Goal: Contribute content

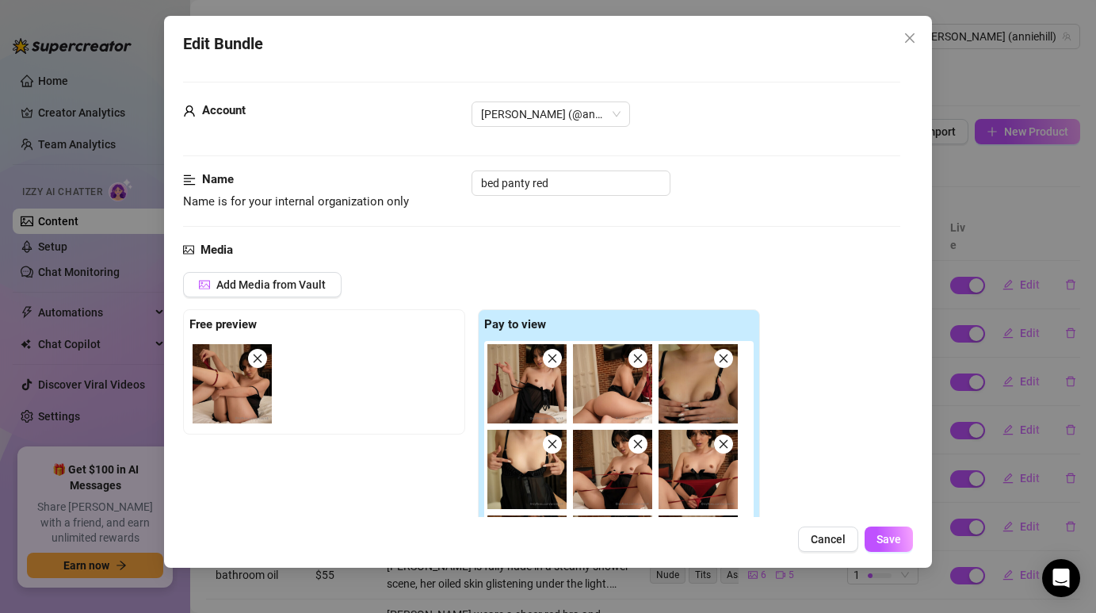
scroll to position [236, 0]
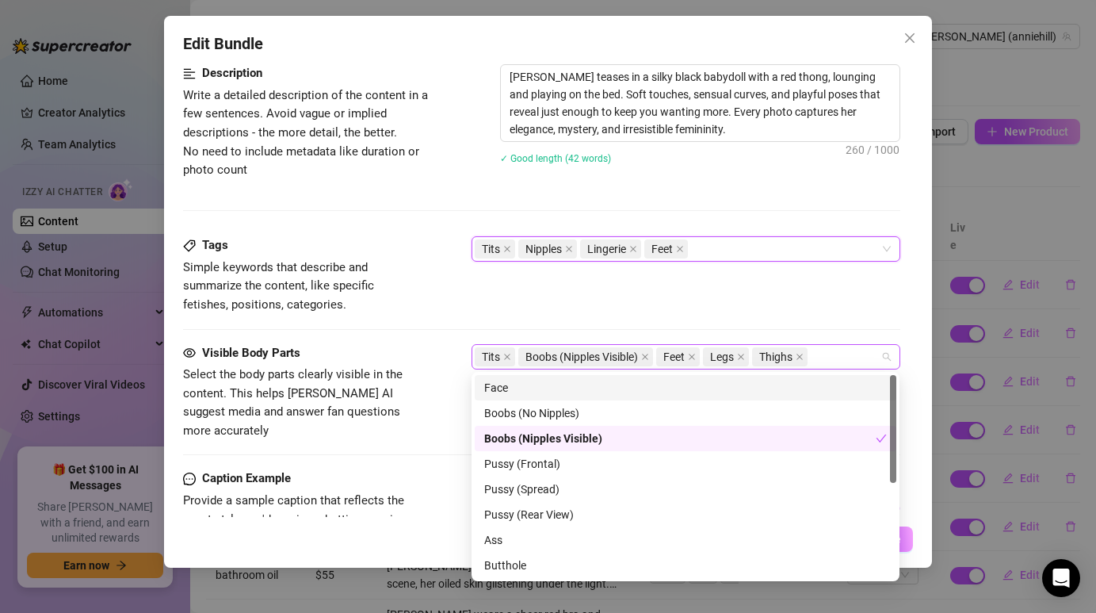
click at [831, 359] on div "Tits Boobs (Nipples Visible) Feet Legs Thighs" at bounding box center [677, 357] width 405 height 22
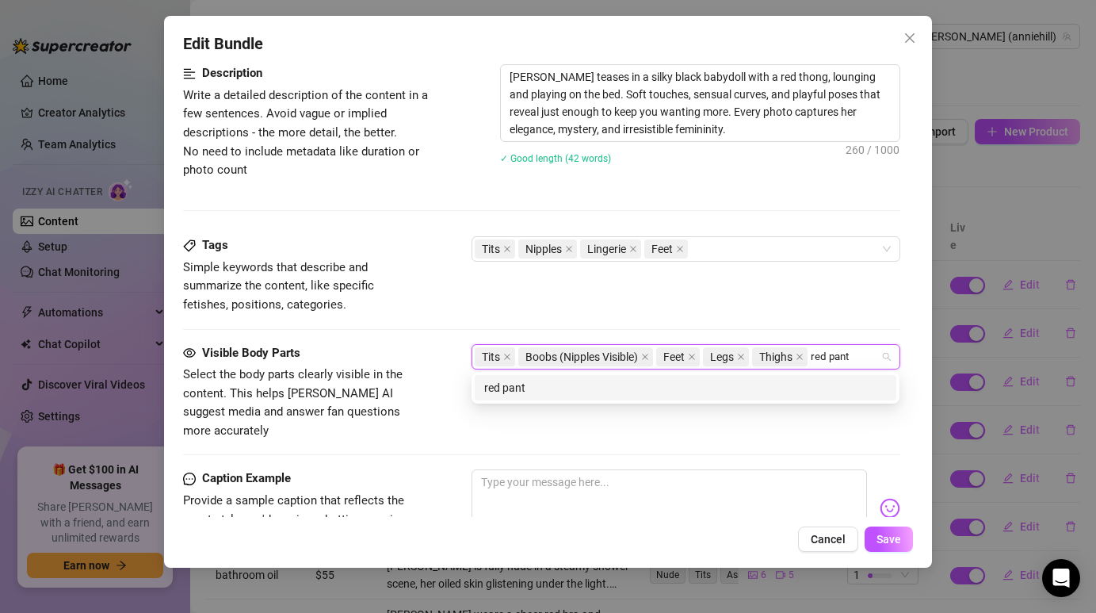
type input "red panty"
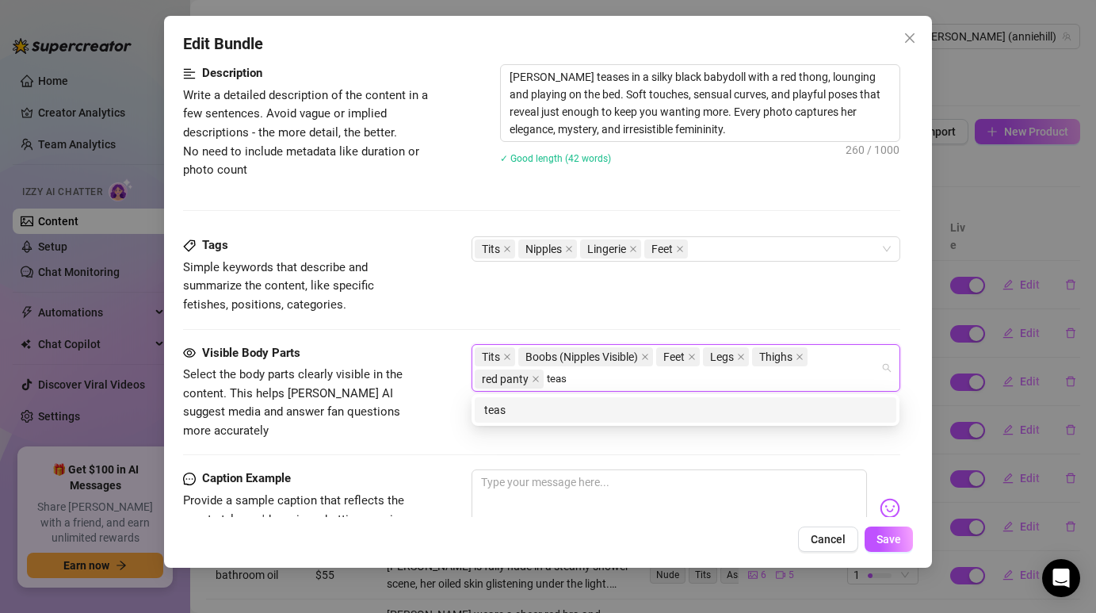
type input "tease"
type input "erotic"
type input "seduction"
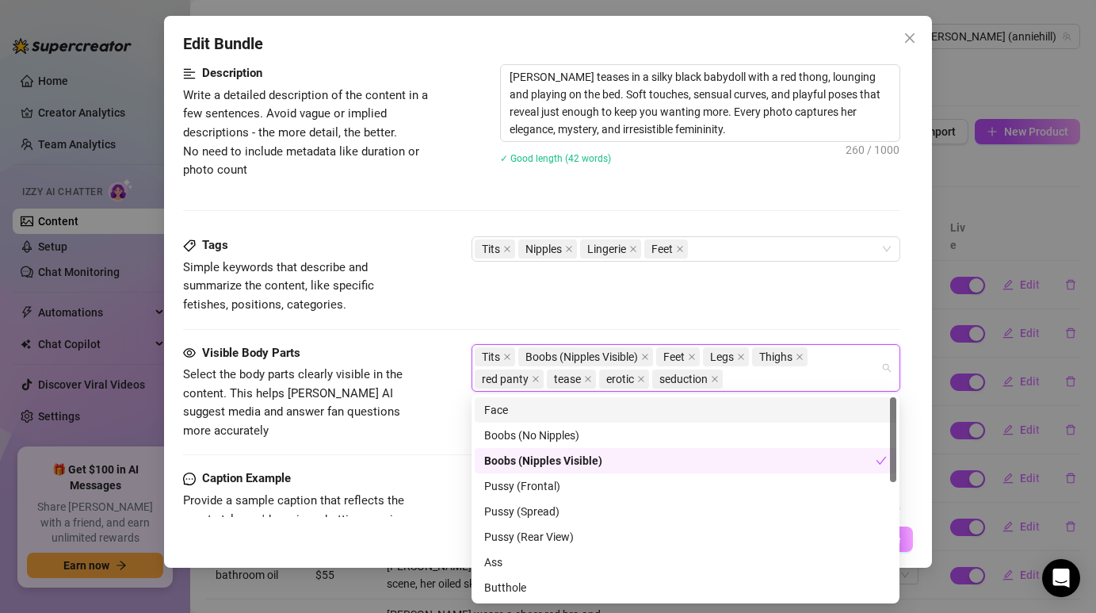
click at [812, 409] on div "Face" at bounding box center [685, 409] width 403 height 17
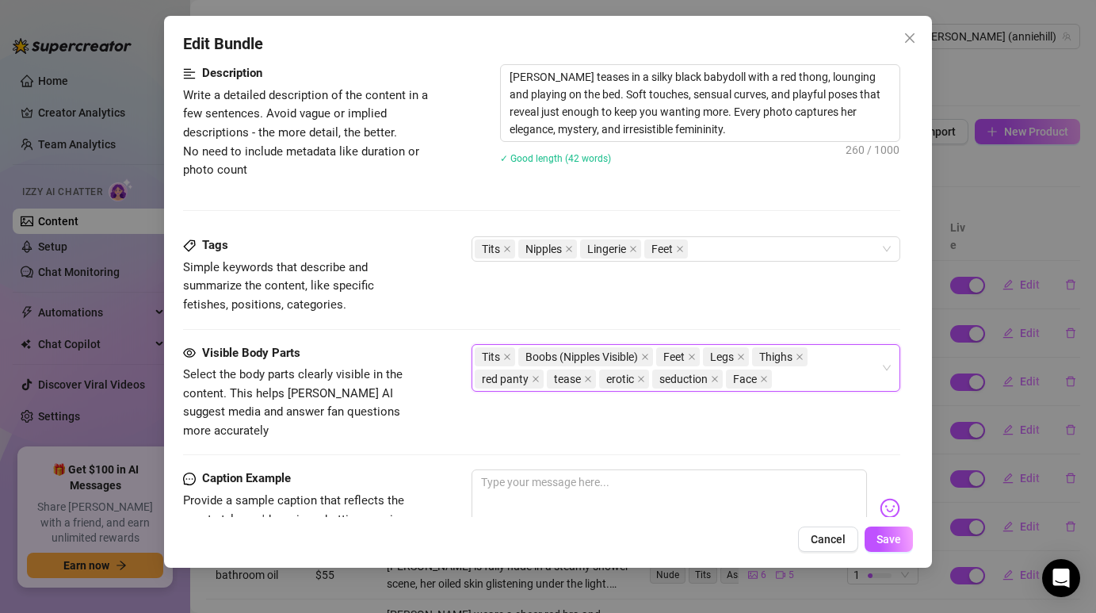
click at [812, 379] on div "Tits Boobs (Nipples Visible) Feet Legs Thighs red panty tease erotic seduction …" at bounding box center [677, 368] width 405 height 44
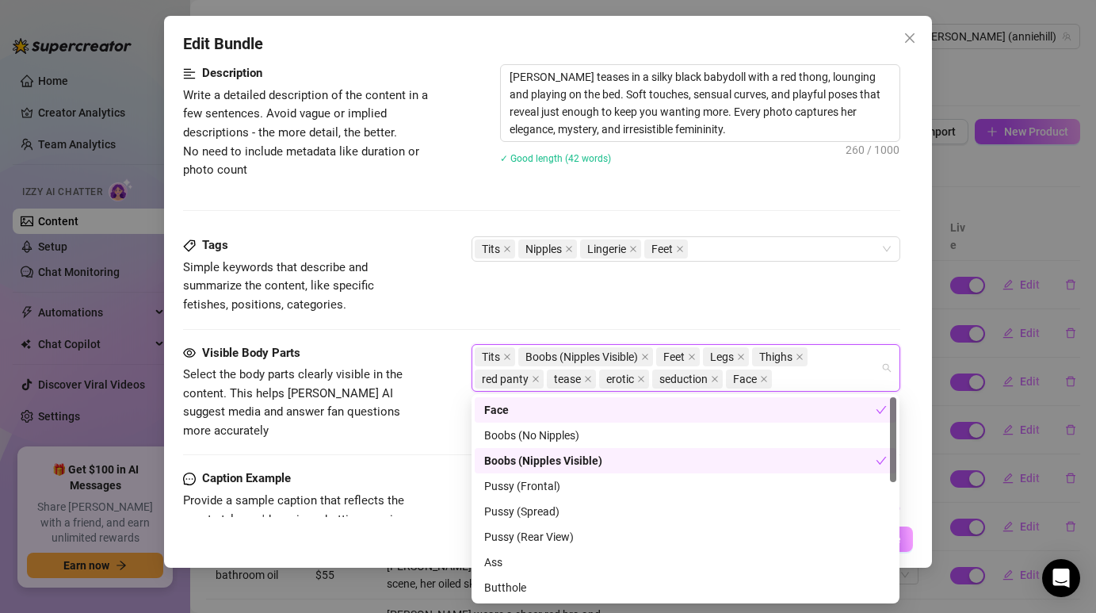
click at [806, 374] on div "Tits Boobs (Nipples Visible) Feet Legs Thighs red panty tease erotic seduction …" at bounding box center [677, 368] width 405 height 44
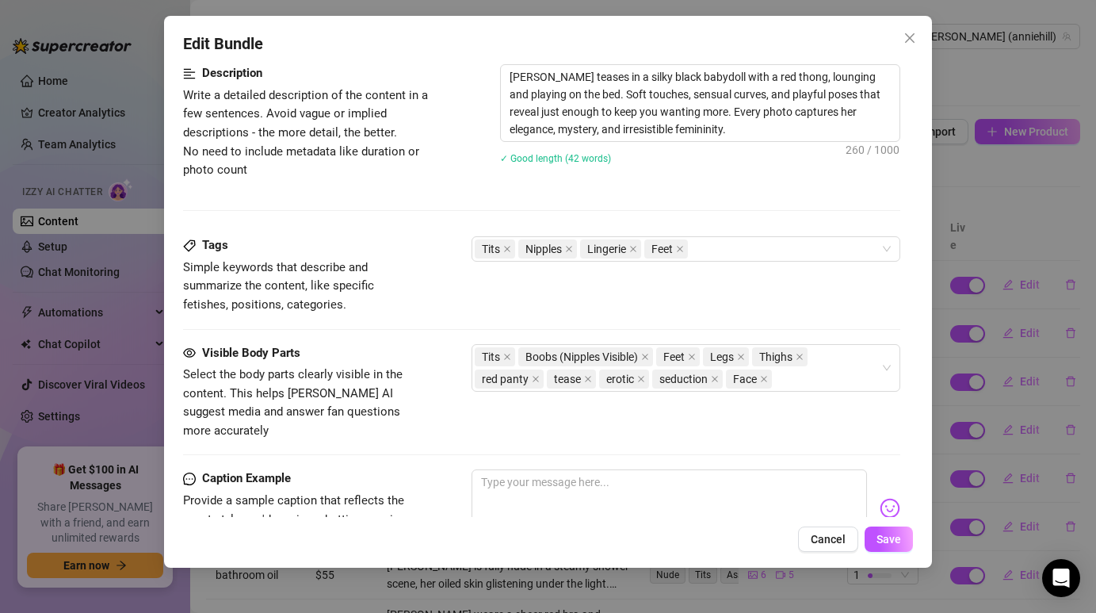
click at [746, 268] on div "Tags Simple keywords that describe and summarize the content, like specific fet…" at bounding box center [541, 275] width 717 height 78
click at [725, 250] on div "Tits Nipples Lingerie Feet" at bounding box center [677, 249] width 405 height 22
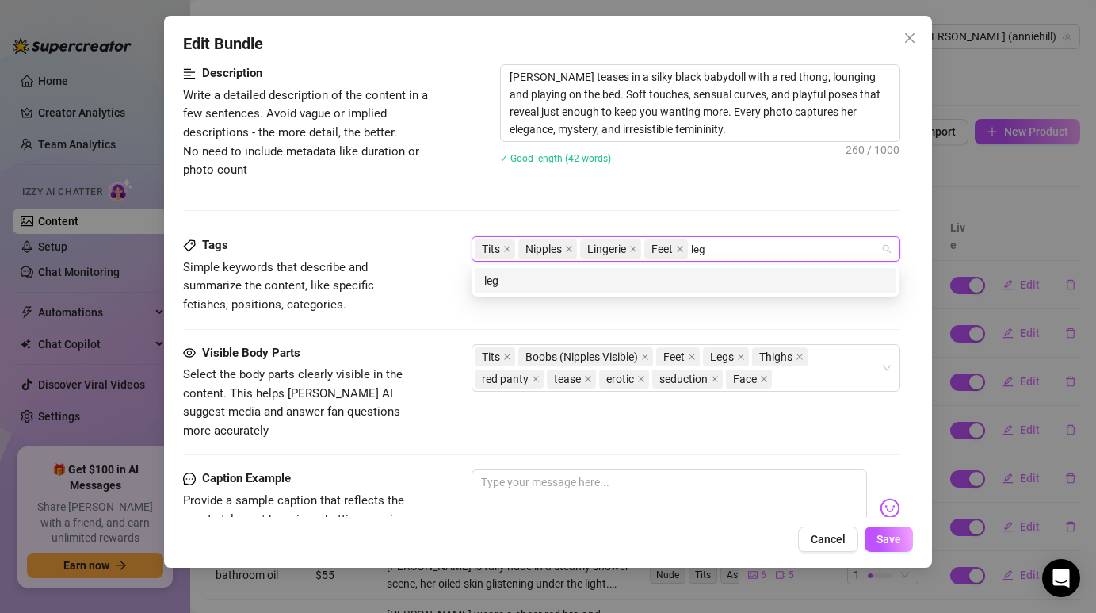
type input "legs"
type input "seduction"
type input "erotic"
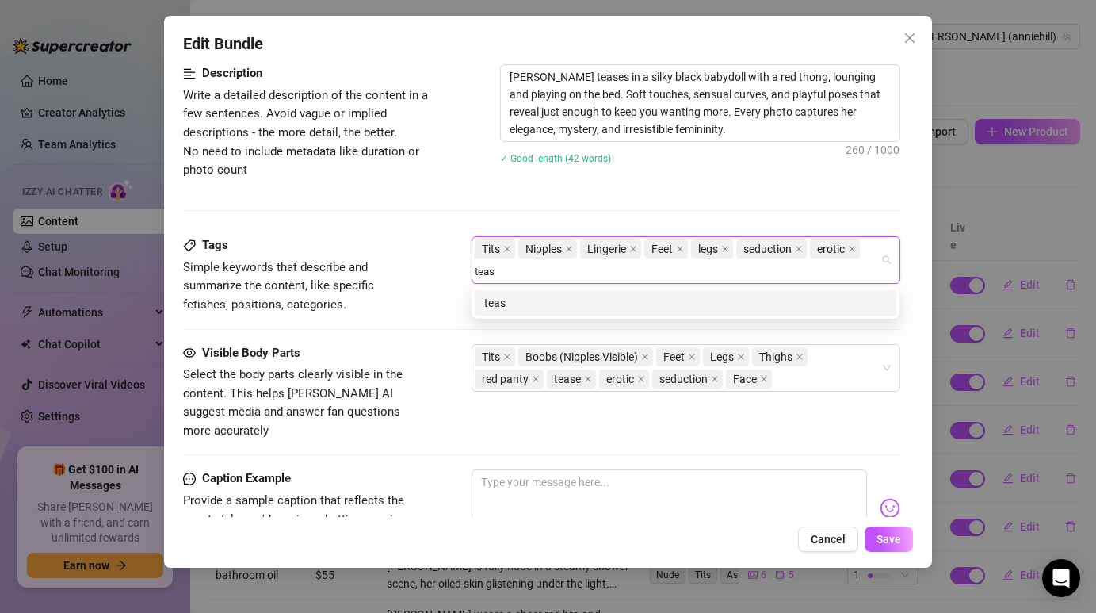
type input "tease"
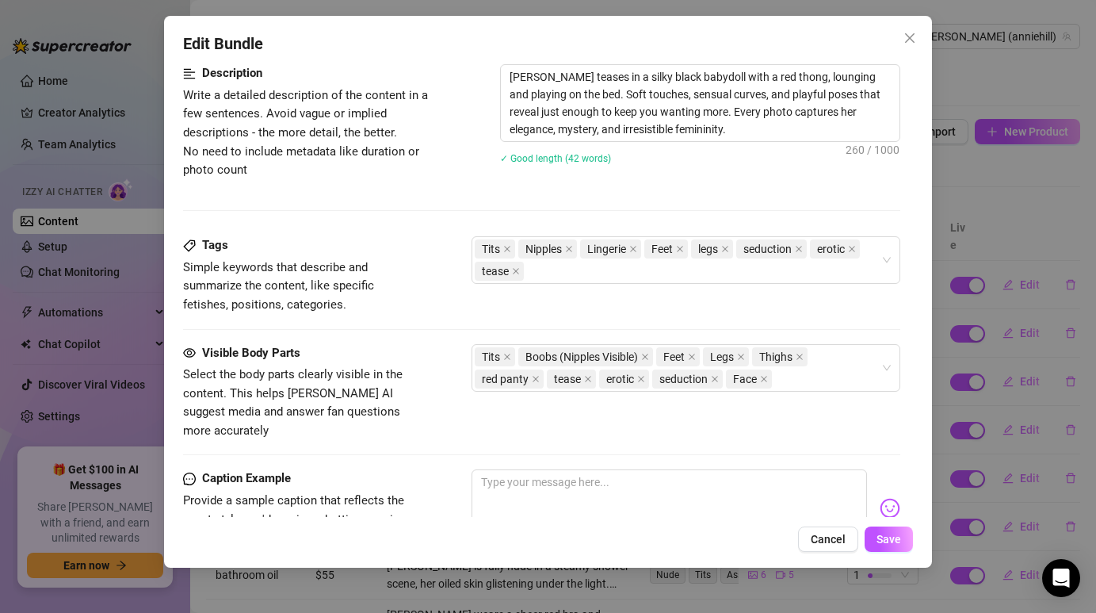
click at [460, 319] on div "Tags Simple keywords that describe and summarize the content, like specific fet…" at bounding box center [541, 289] width 717 height 107
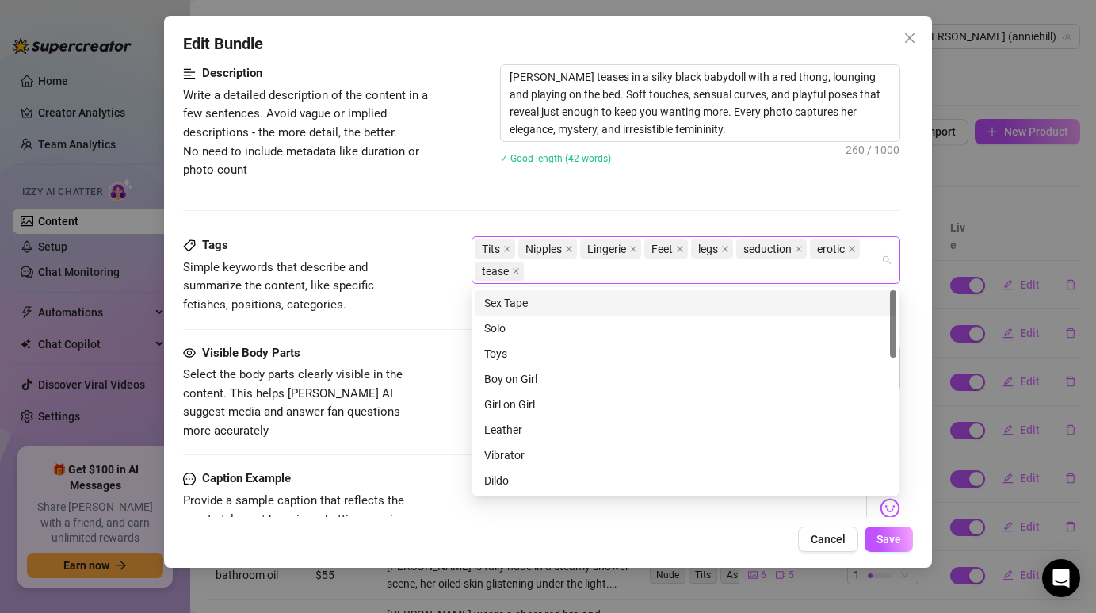
click at [662, 273] on div "Tits Nipples Lingerie Feet legs seduction erotic tease" at bounding box center [677, 260] width 405 height 44
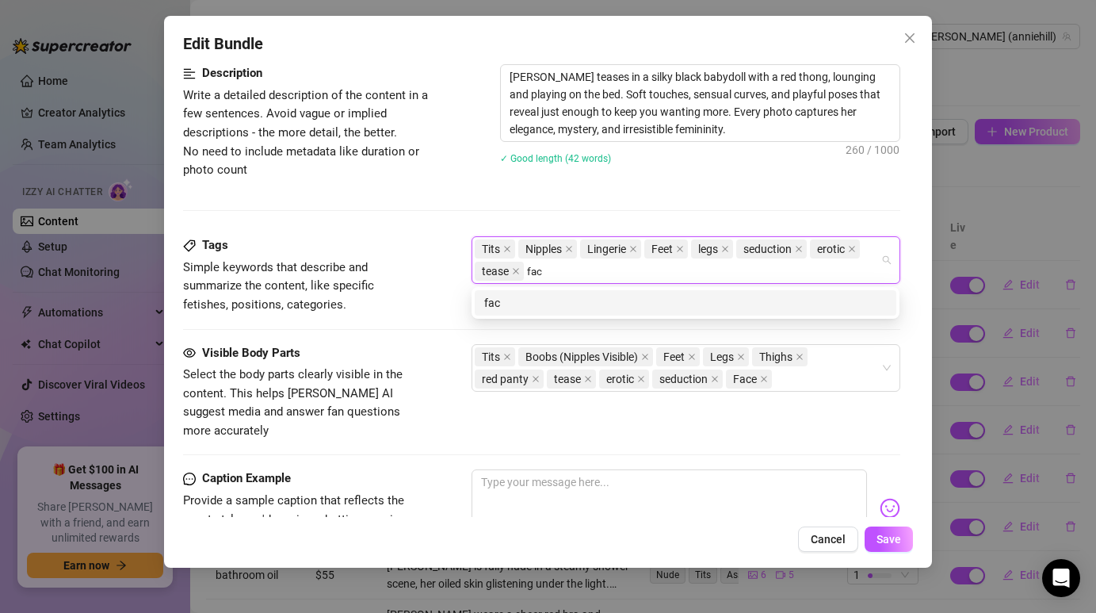
type input "face"
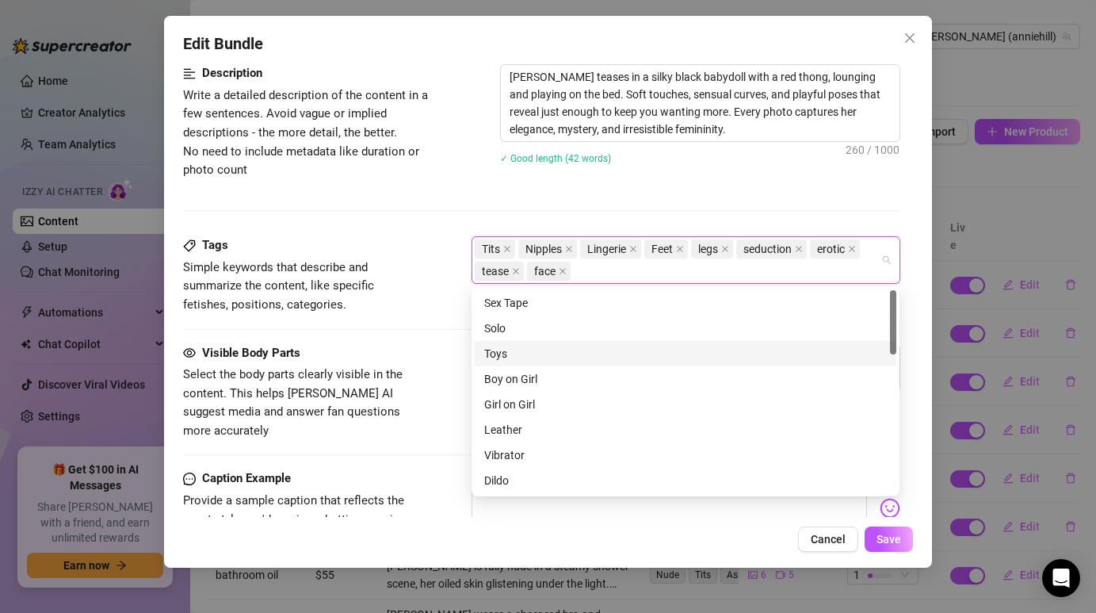
click at [445, 350] on div "Visible Body Parts Select the body parts clearly visible in the content. This h…" at bounding box center [541, 392] width 717 height 97
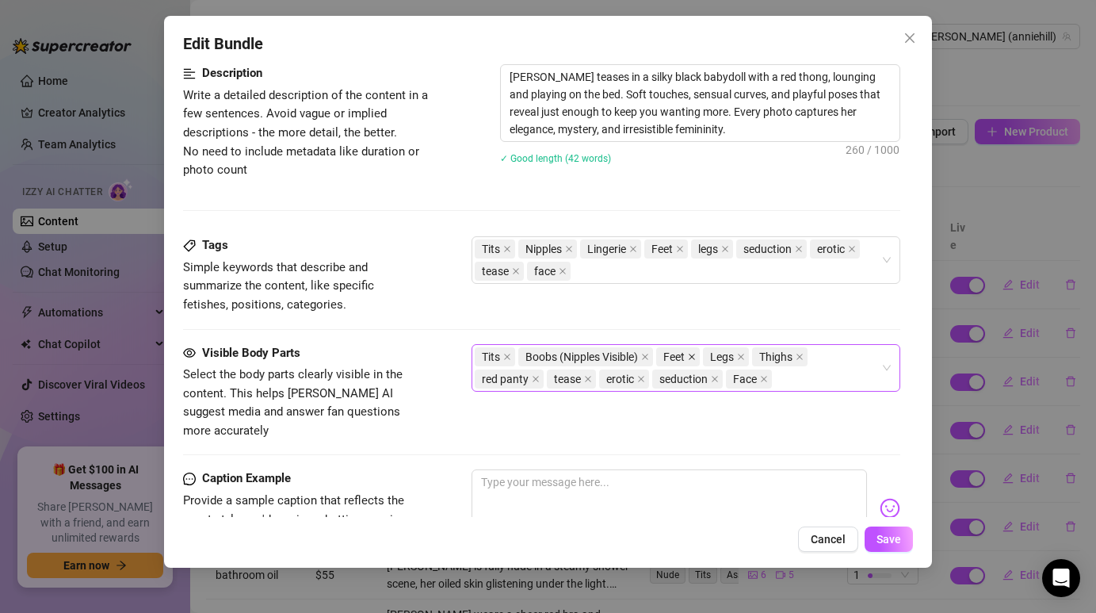
click at [694, 359] on icon "close" at bounding box center [692, 357] width 8 height 8
click at [694, 359] on icon "close" at bounding box center [694, 357] width 8 height 8
click at [694, 359] on span "Thighs" at bounding box center [679, 356] width 33 height 17
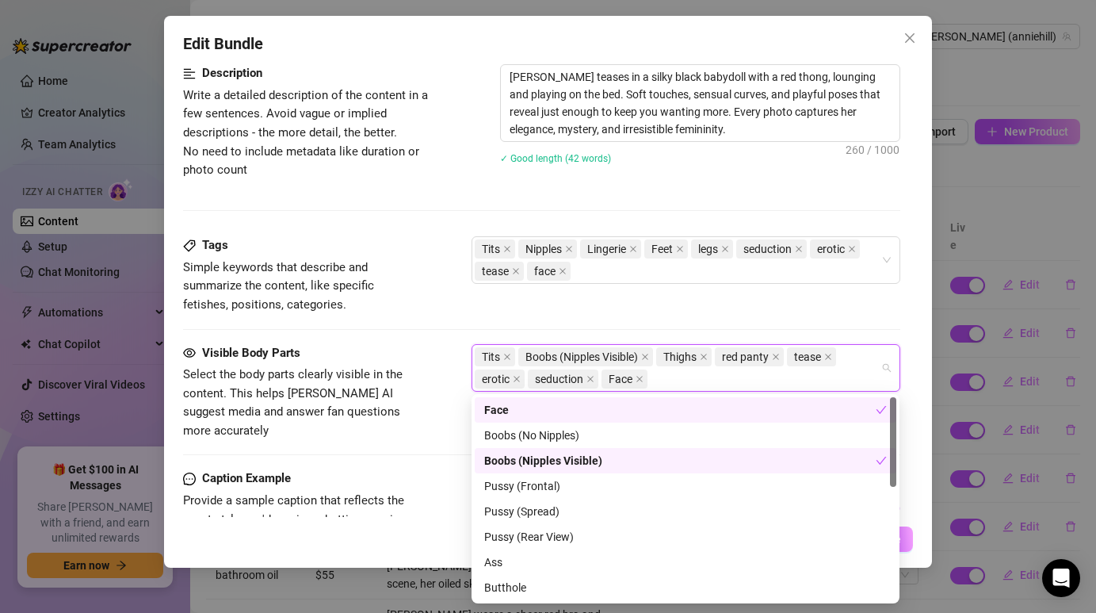
click at [697, 359] on span "Thighs" at bounding box center [679, 356] width 33 height 17
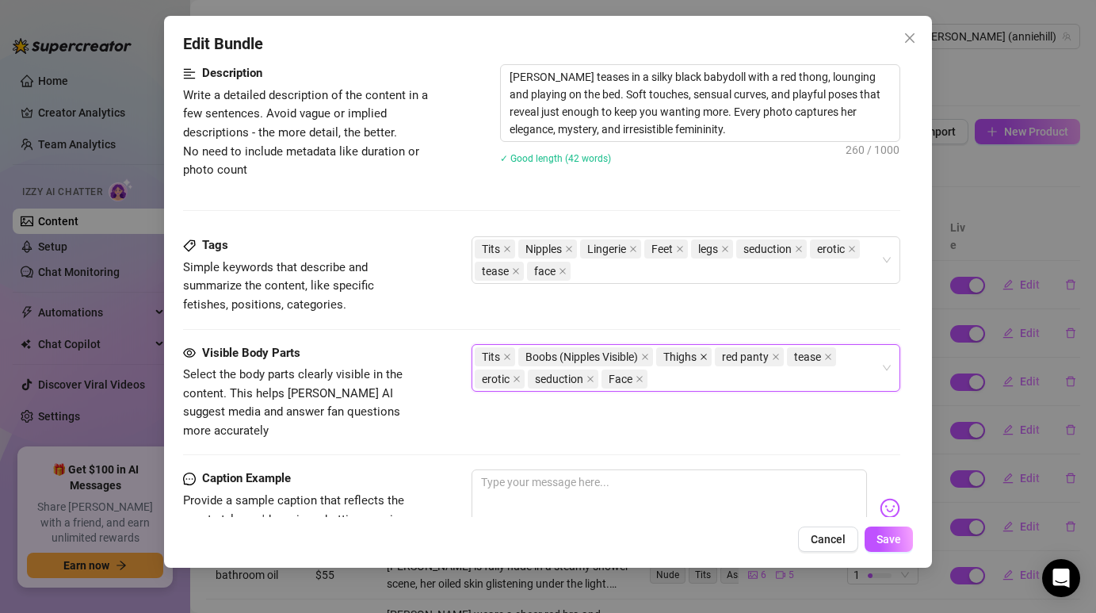
click at [707, 357] on icon "close" at bounding box center [704, 357] width 8 height 8
click at [769, 353] on icon "close" at bounding box center [770, 357] width 8 height 8
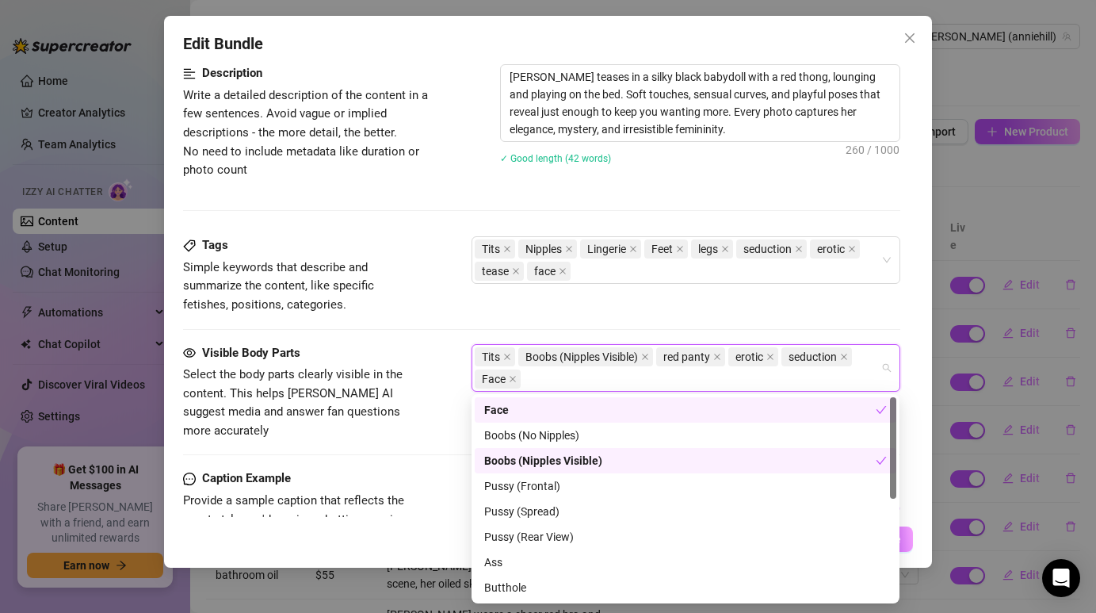
click at [768, 352] on span "erotic" at bounding box center [753, 356] width 50 height 19
click at [774, 354] on icon "close" at bounding box center [770, 357] width 8 height 8
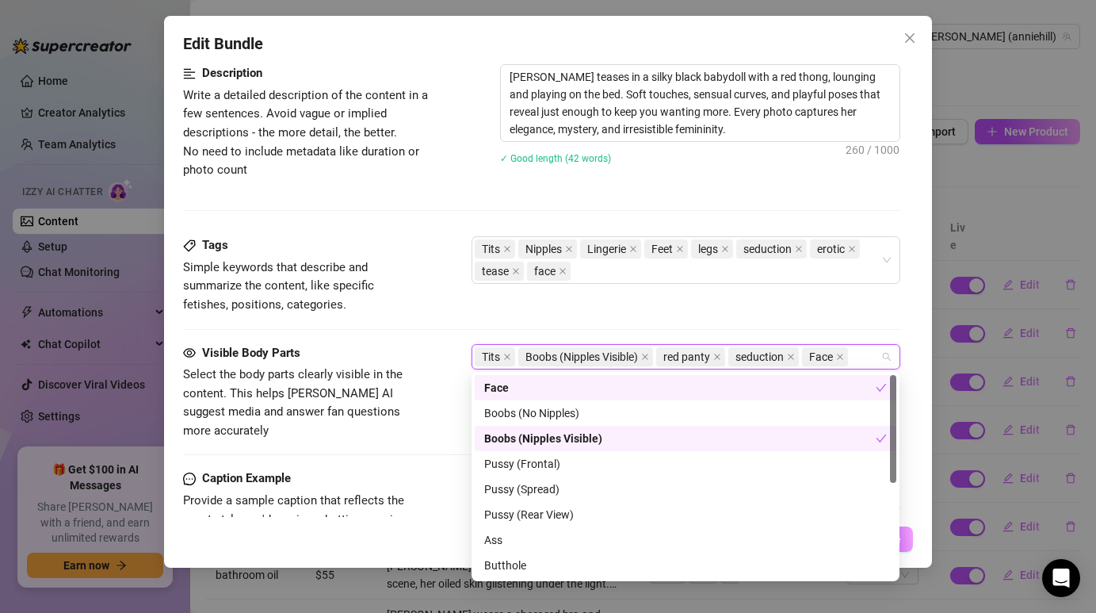
click at [837, 359] on span "Face" at bounding box center [825, 356] width 46 height 19
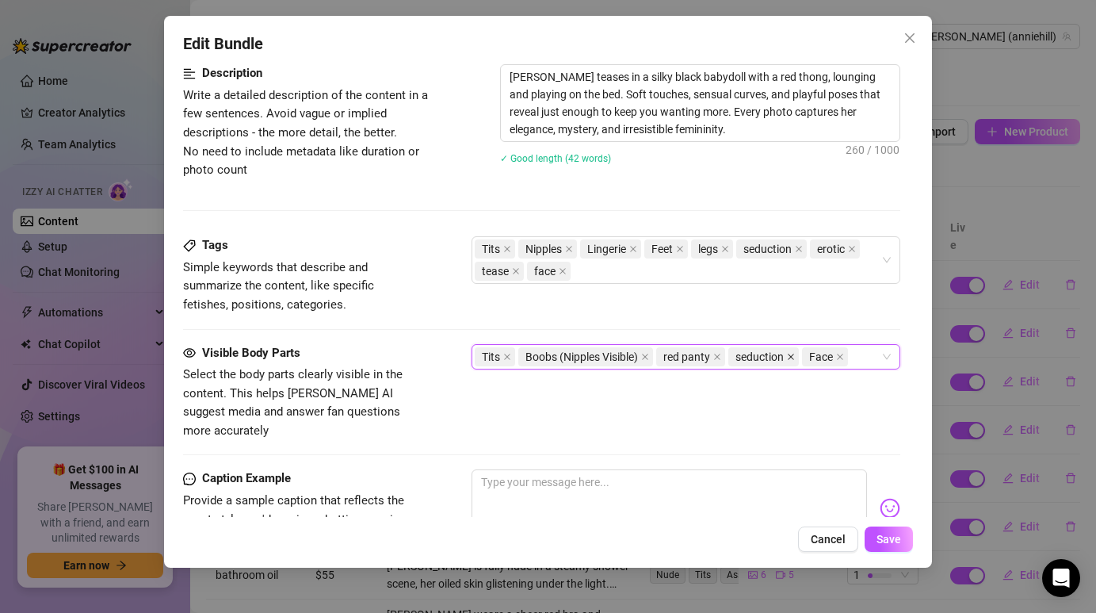
click at [791, 357] on icon "close" at bounding box center [791, 357] width 8 height 8
click at [715, 357] on icon "close" at bounding box center [717, 357] width 8 height 8
click at [745, 350] on div "Tits Boobs (Nipples Visible) Face" at bounding box center [677, 357] width 405 height 22
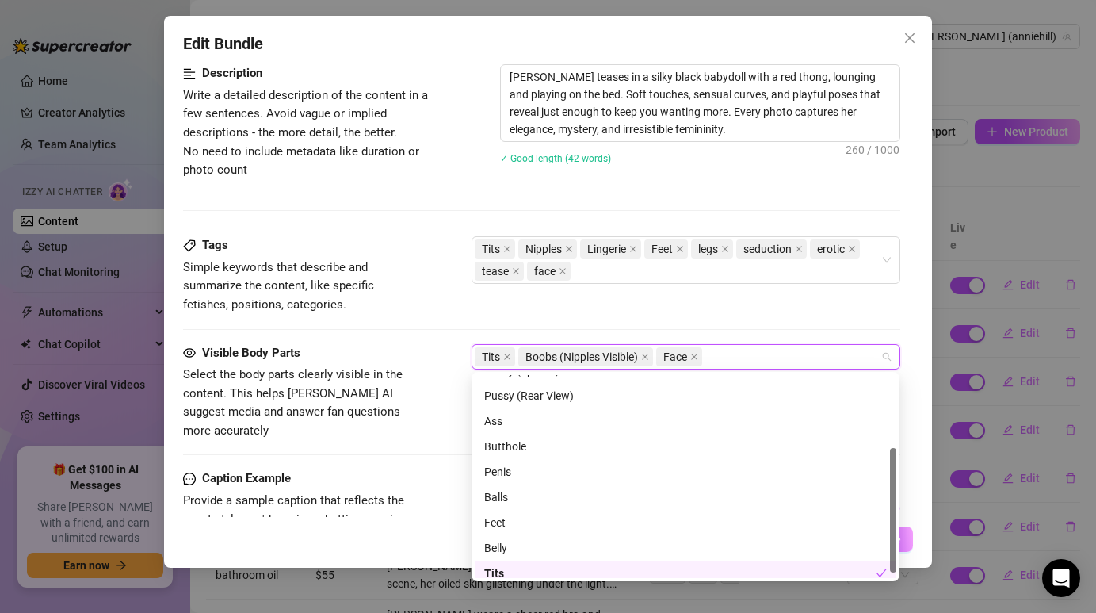
scroll to position [127, 0]
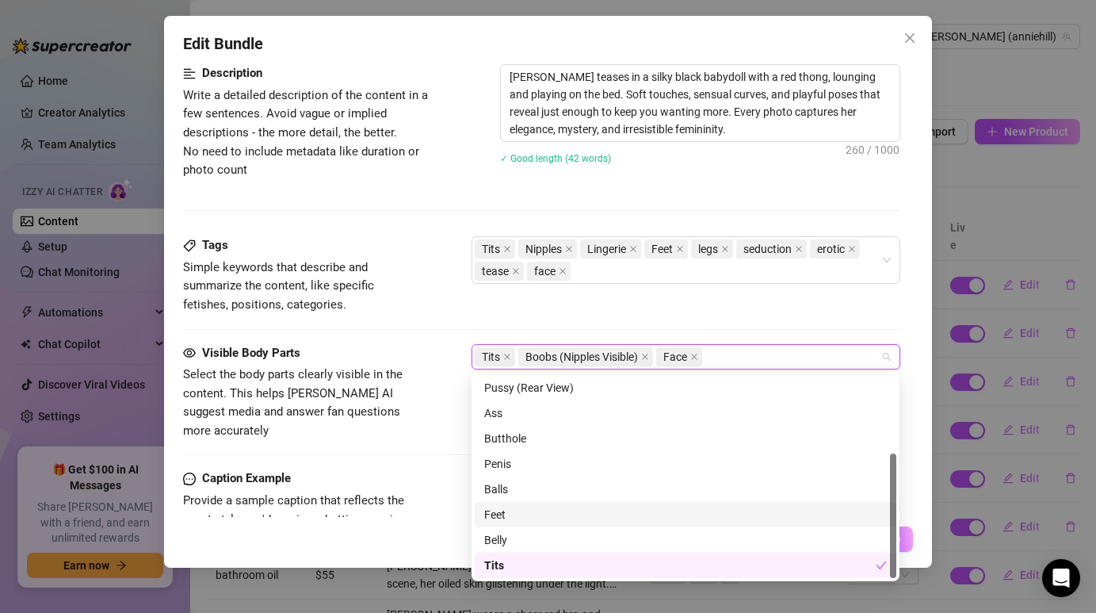
click at [632, 508] on div "Feet" at bounding box center [685, 514] width 403 height 17
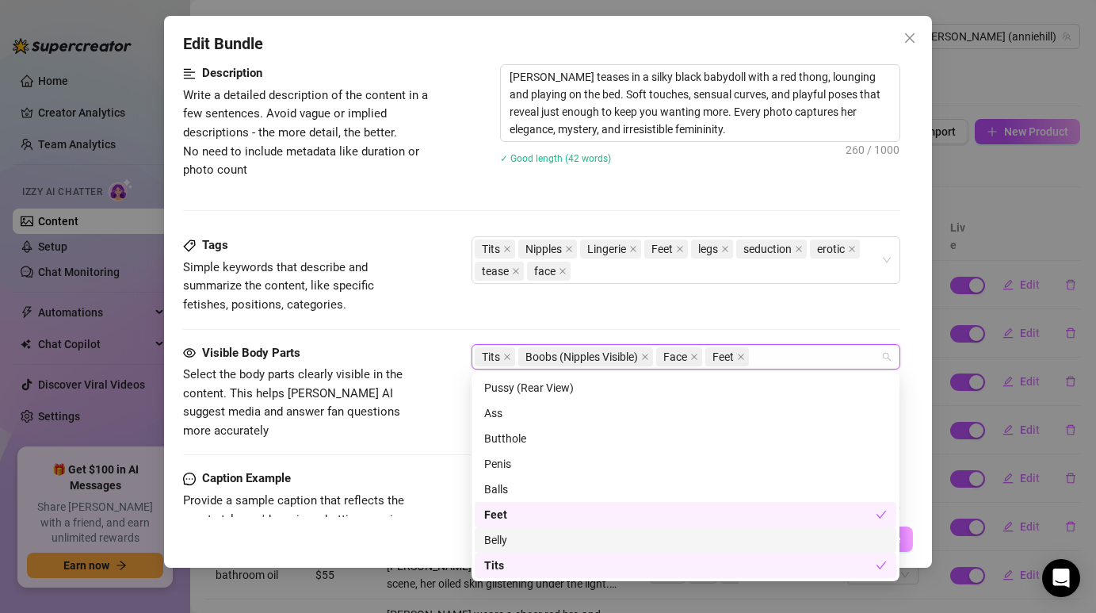
click at [637, 540] on div "Belly" at bounding box center [685, 539] width 403 height 17
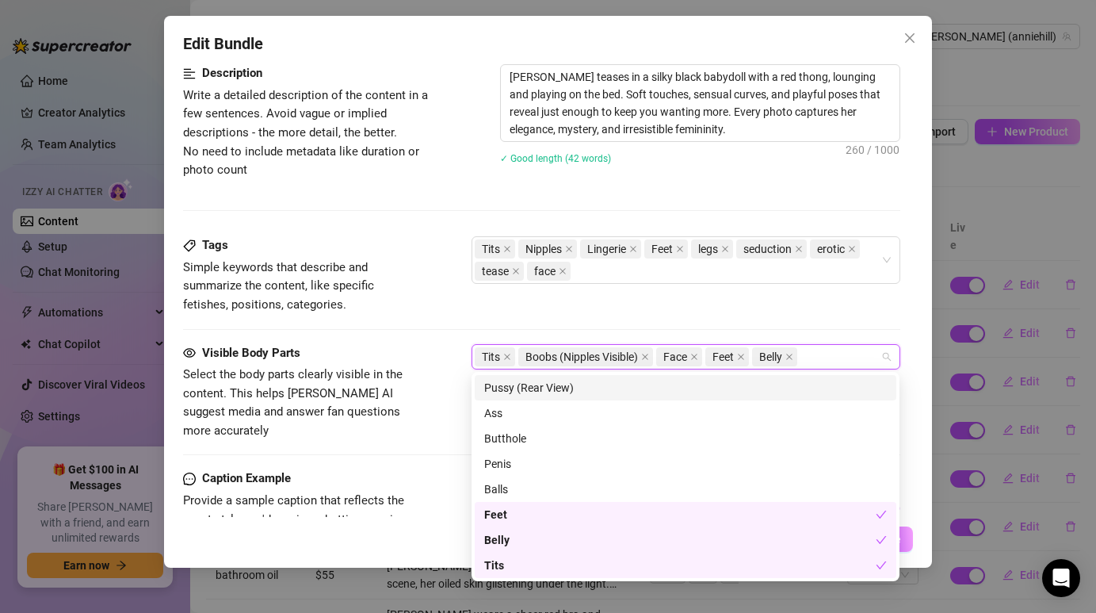
click at [830, 313] on div "Tags Simple keywords that describe and summarize the content, like specific fet…" at bounding box center [541, 275] width 717 height 78
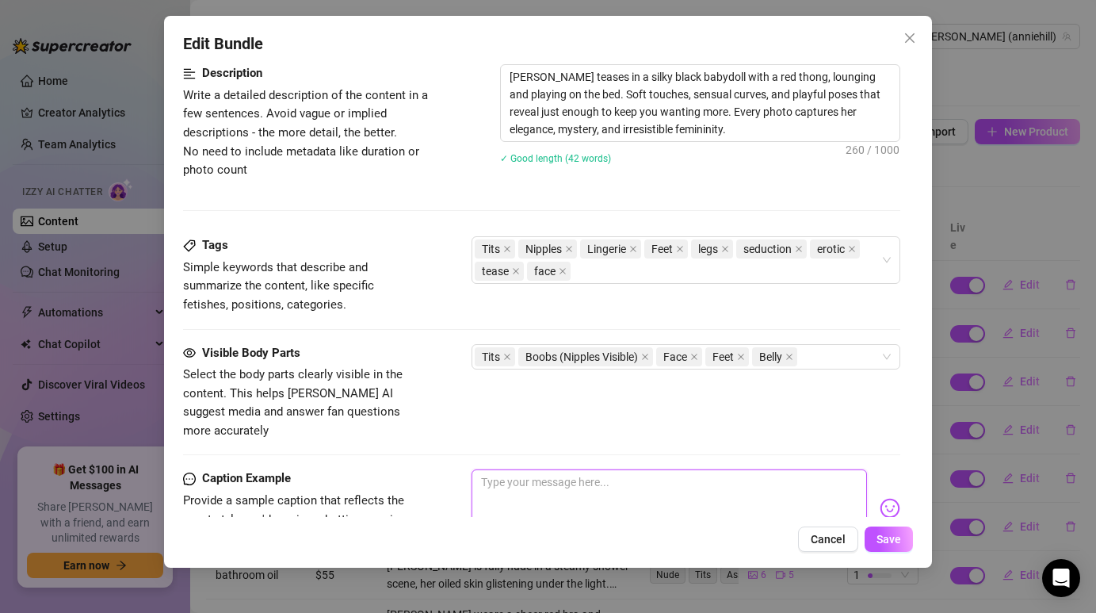
click at [554, 495] on textarea at bounding box center [669, 500] width 395 height 63
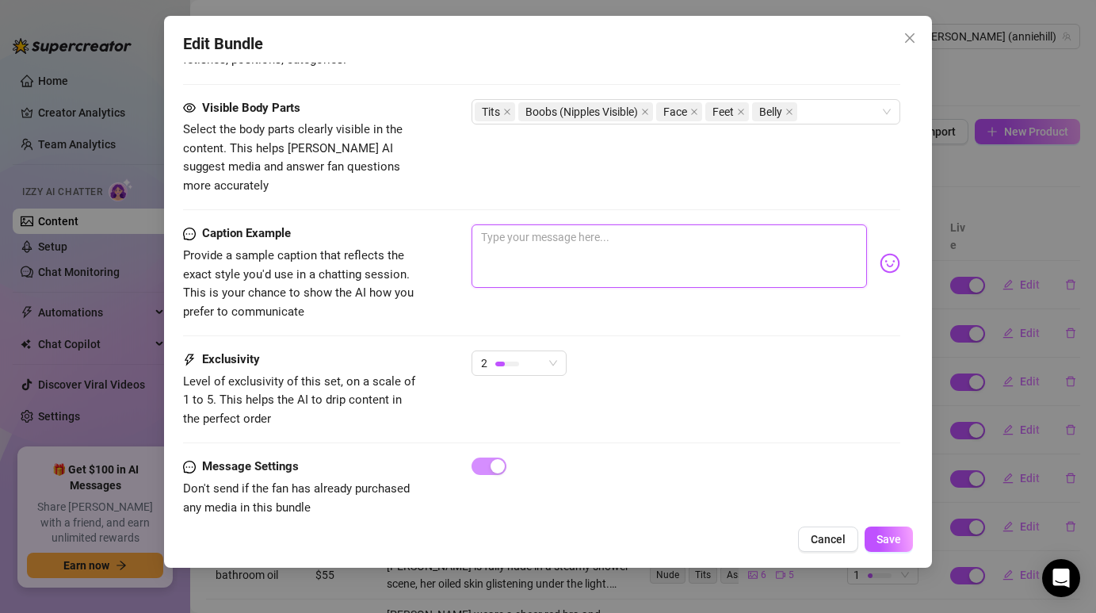
scroll to position [1095, 0]
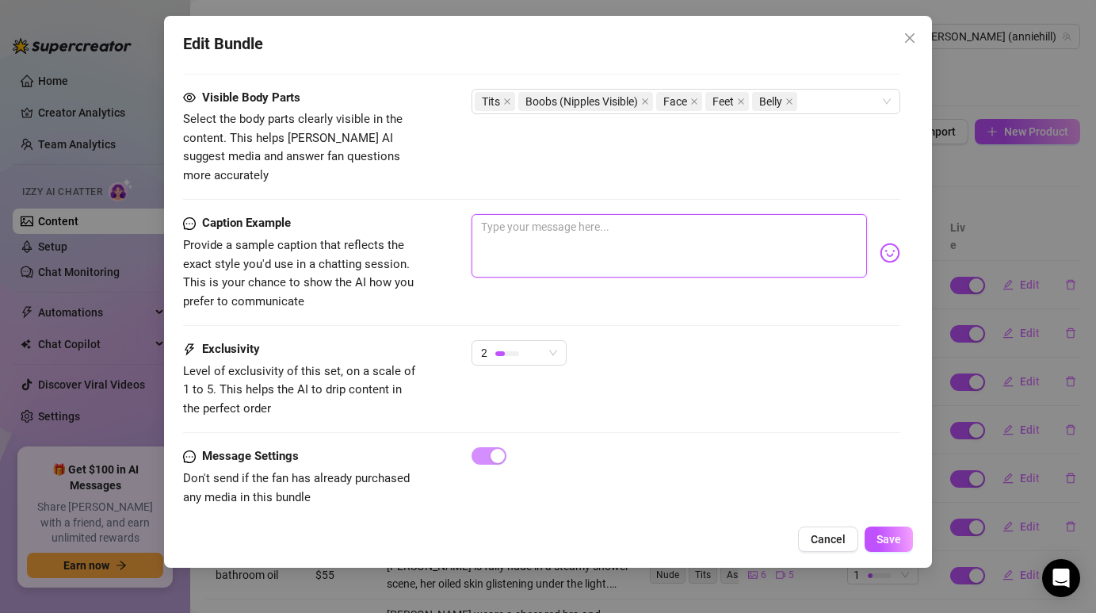
click at [526, 238] on textarea at bounding box center [669, 245] width 395 height 63
click at [526, 237] on textarea at bounding box center [669, 245] width 395 height 63
click at [525, 237] on textarea at bounding box center [669, 245] width 395 height 63
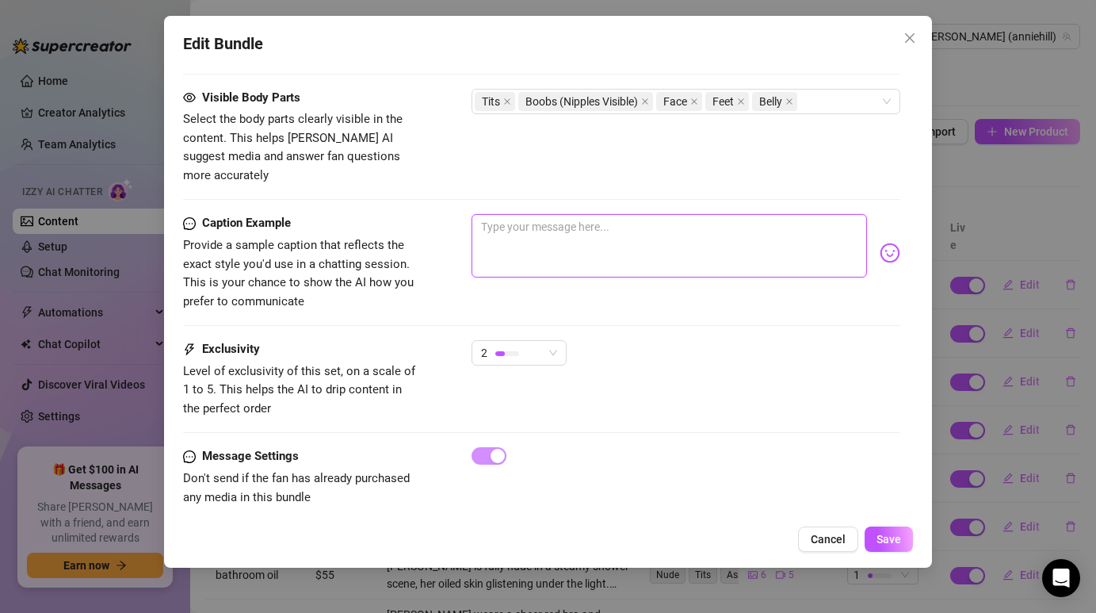
click at [525, 237] on textarea at bounding box center [669, 245] width 395 height 63
paste textarea "I was feeling playful in my red panties… do you want to see what I was up to in…"
type textarea "I was feeling playful in my red panties… do you want to see what I was up to in…"
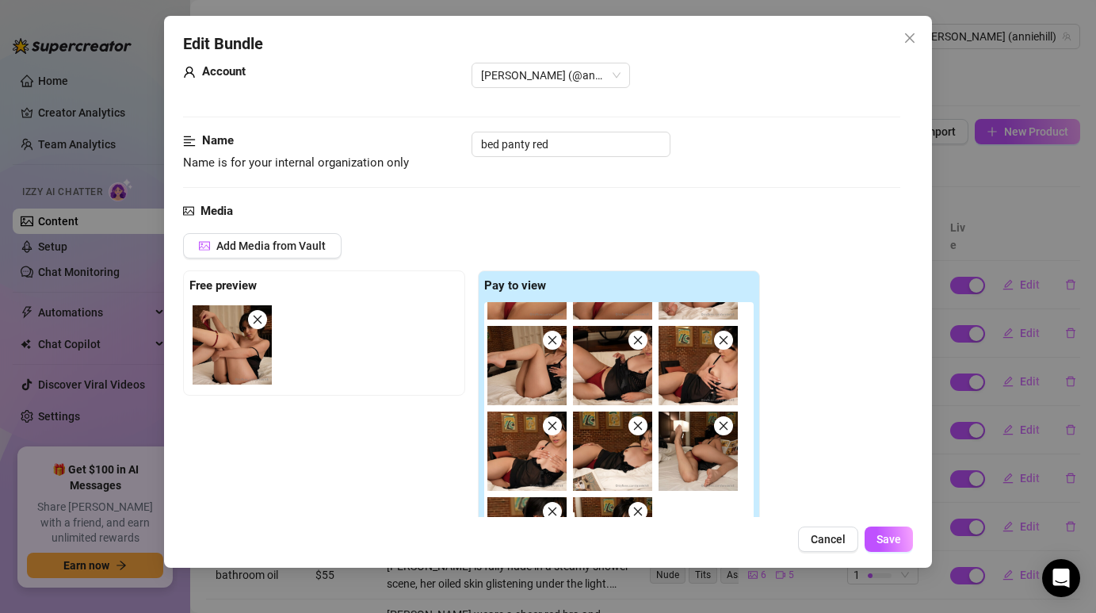
scroll to position [32, 0]
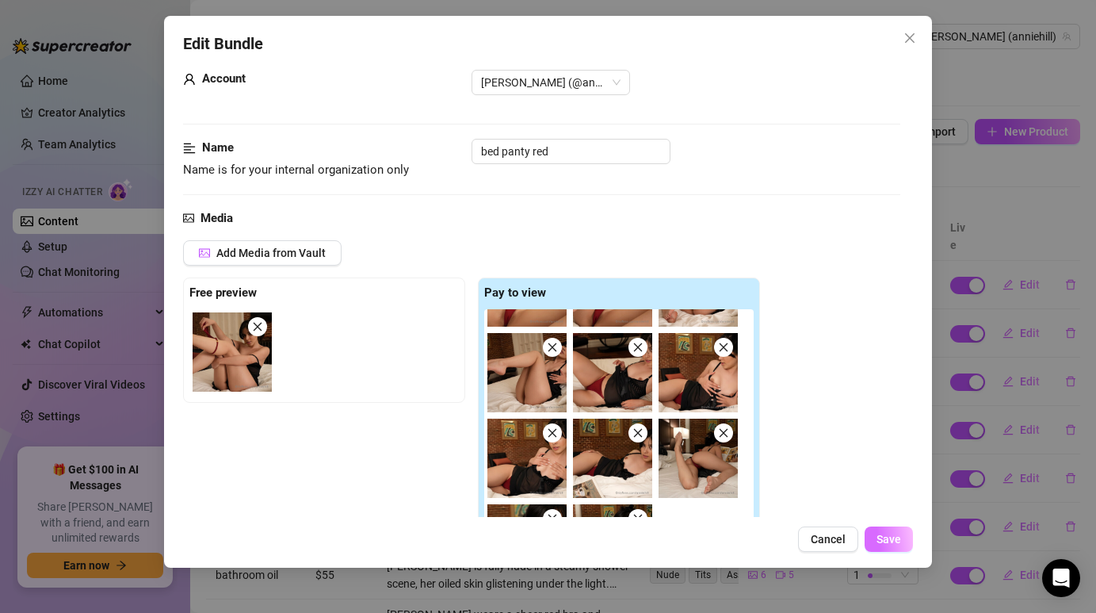
type textarea "I was feeling playful in my red panties… do you want to see what I was up to in…"
click at [889, 535] on span "Save" at bounding box center [889, 539] width 25 height 13
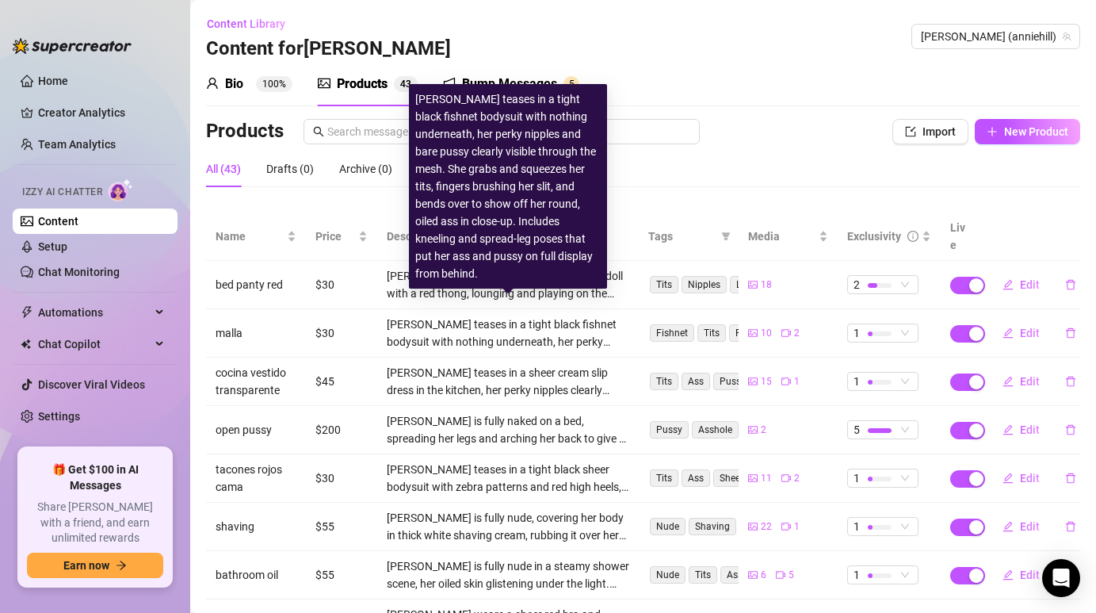
click at [453, 323] on div "[PERSON_NAME] teases in a tight black fishnet bodysuit with nothing underneath,…" at bounding box center [508, 332] width 243 height 35
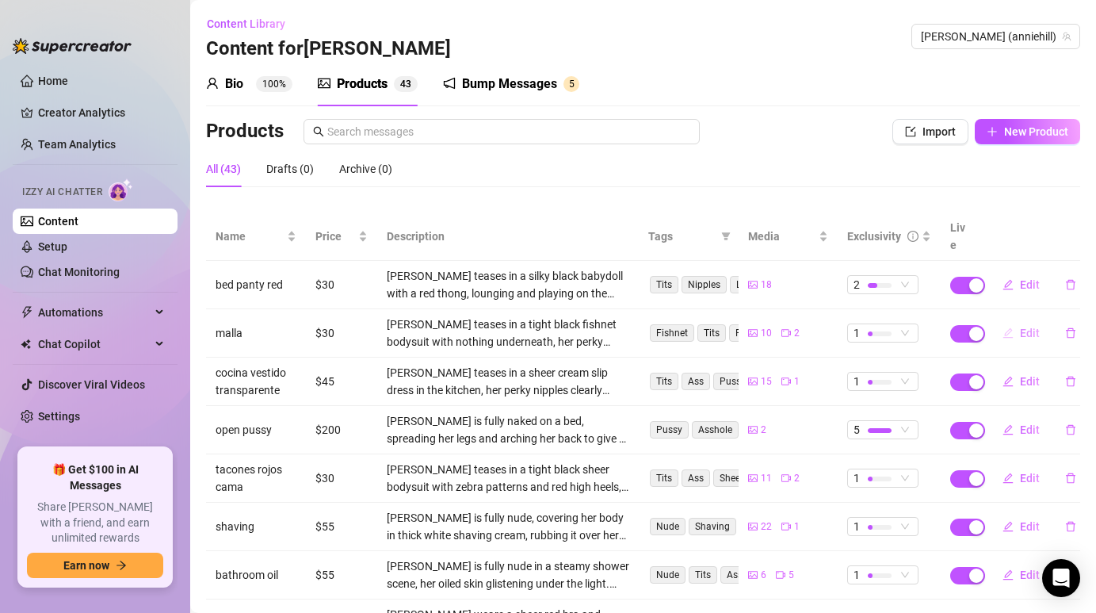
click at [1023, 327] on span "Edit" at bounding box center [1030, 333] width 20 height 13
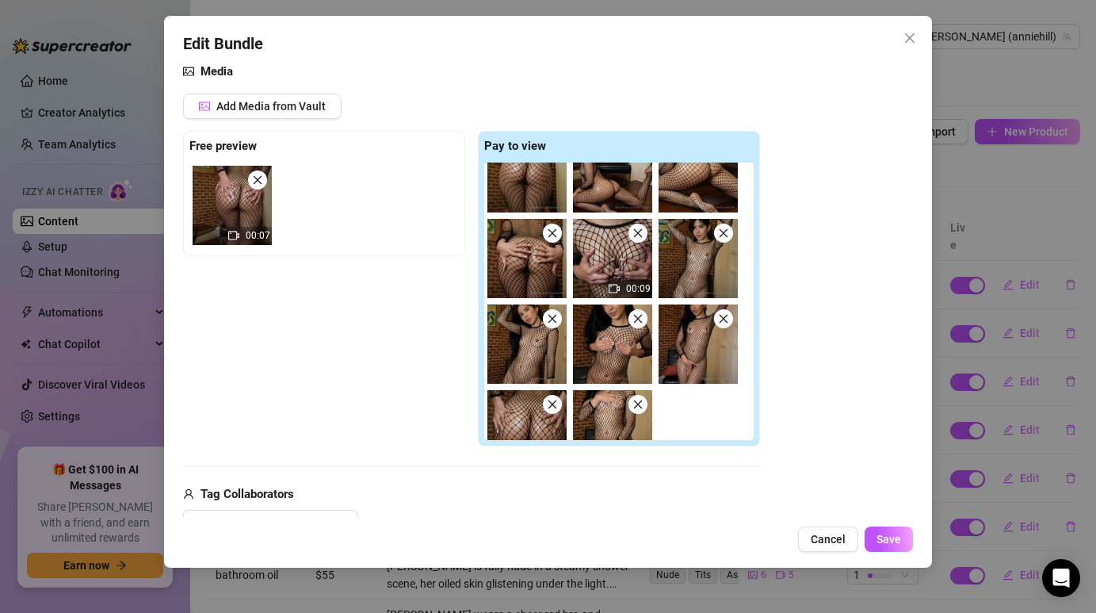
scroll to position [65, 0]
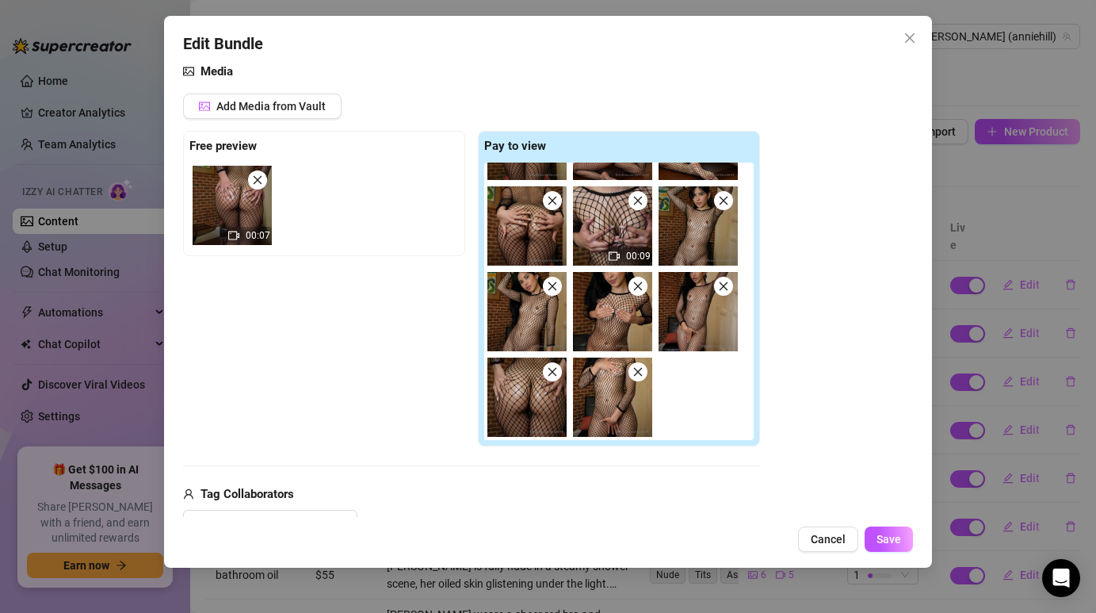
click at [537, 320] on img at bounding box center [526, 311] width 79 height 79
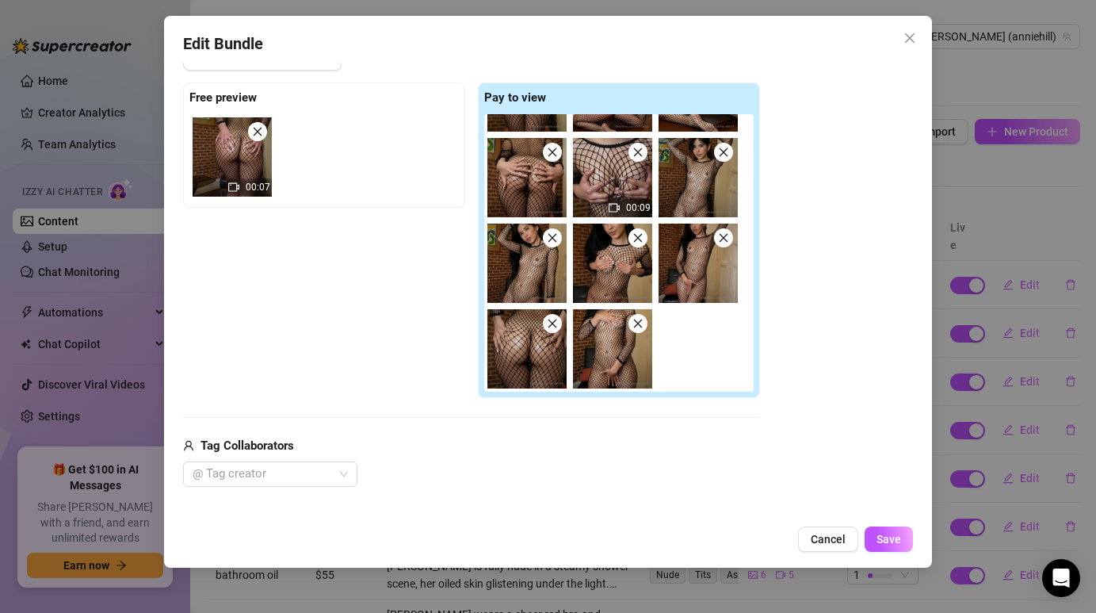
scroll to position [225, 0]
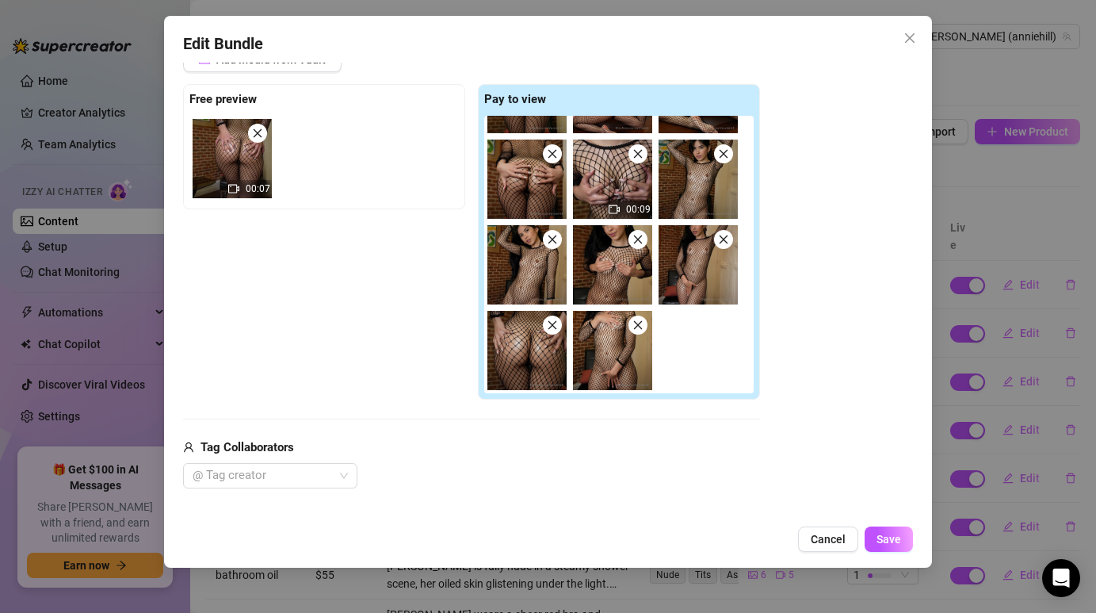
click at [510, 266] on img at bounding box center [526, 264] width 79 height 79
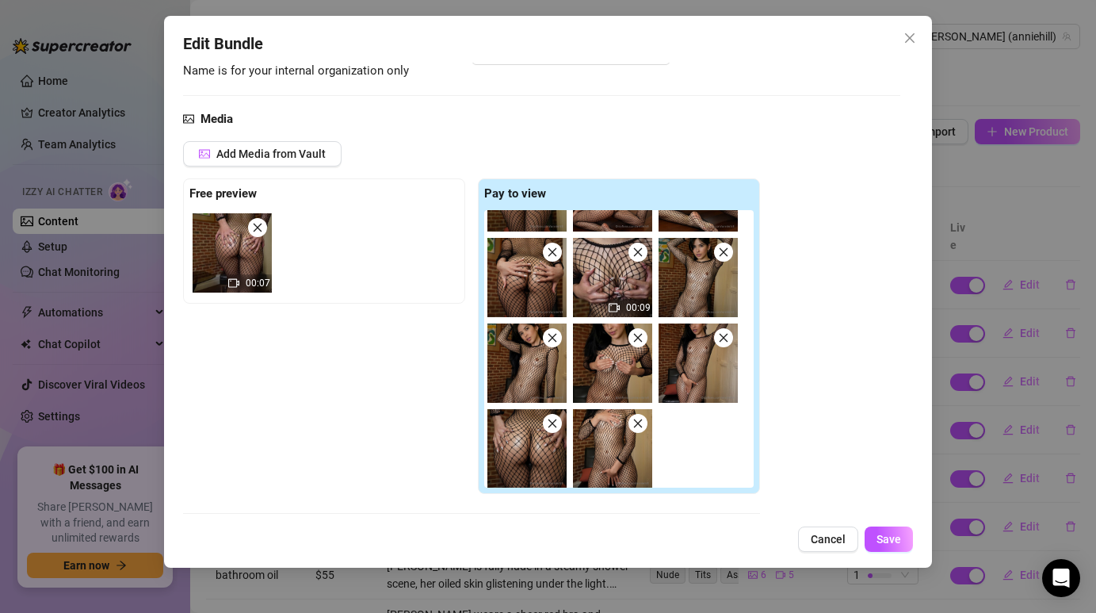
scroll to position [65, 0]
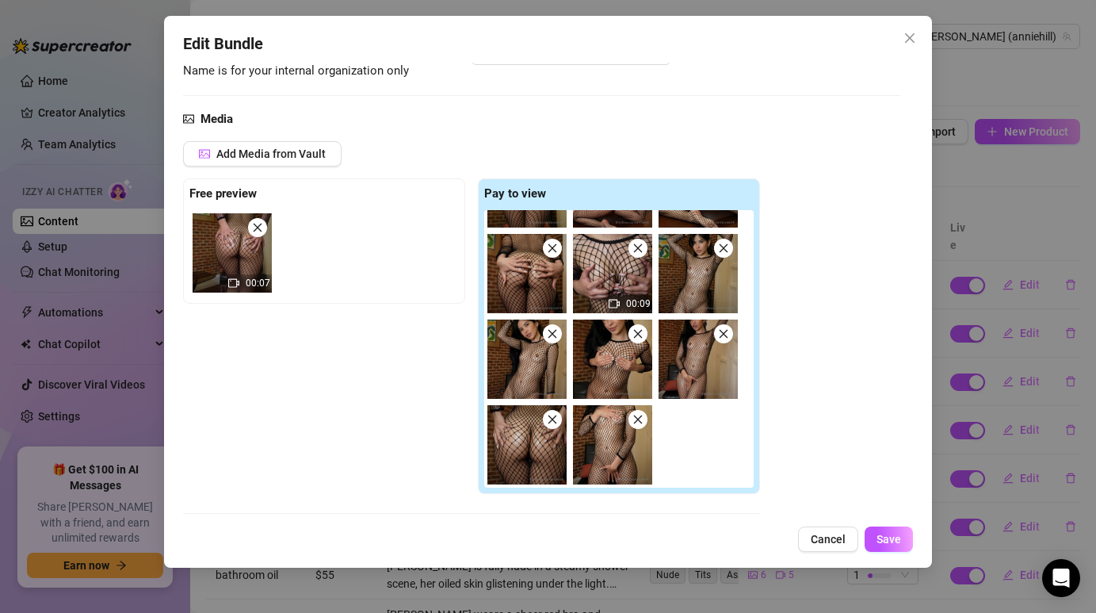
click at [699, 279] on img at bounding box center [698, 273] width 79 height 79
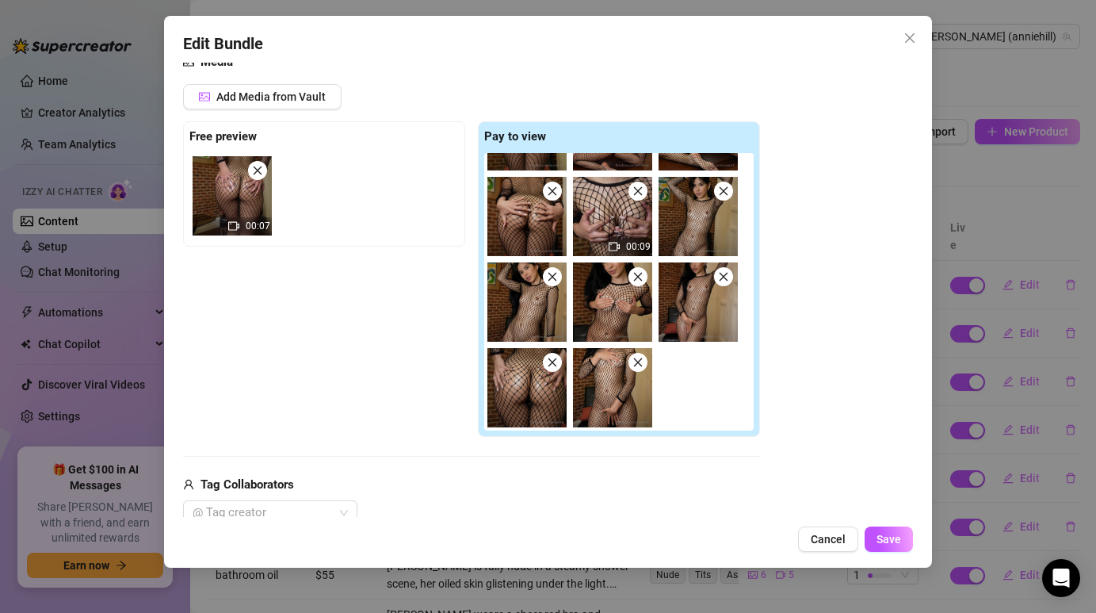
scroll to position [190, 0]
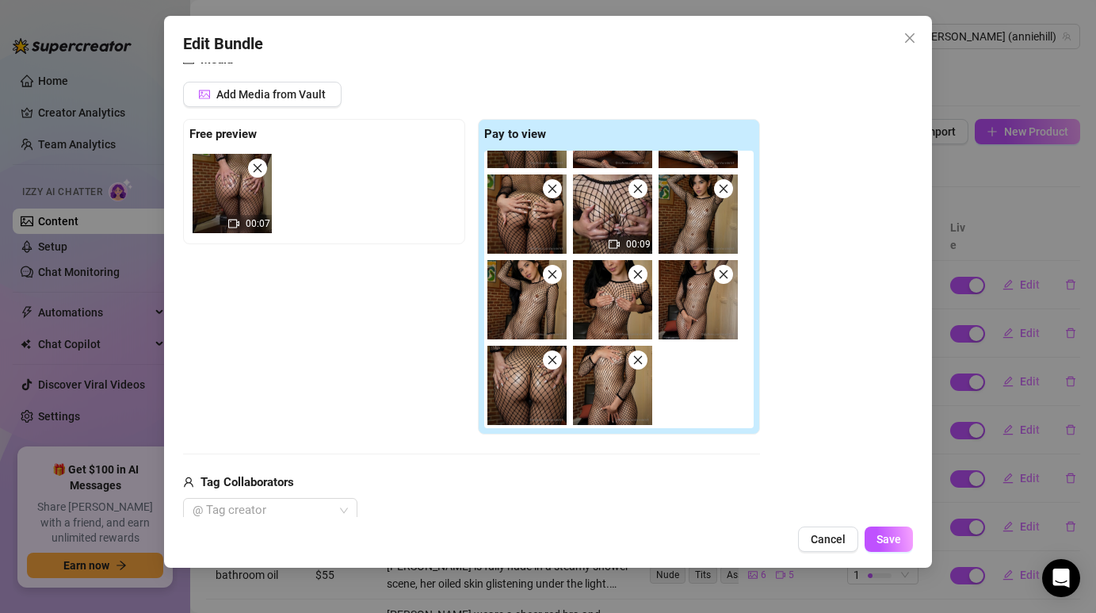
click at [701, 206] on img at bounding box center [698, 213] width 79 height 79
click at [694, 222] on img at bounding box center [698, 213] width 79 height 79
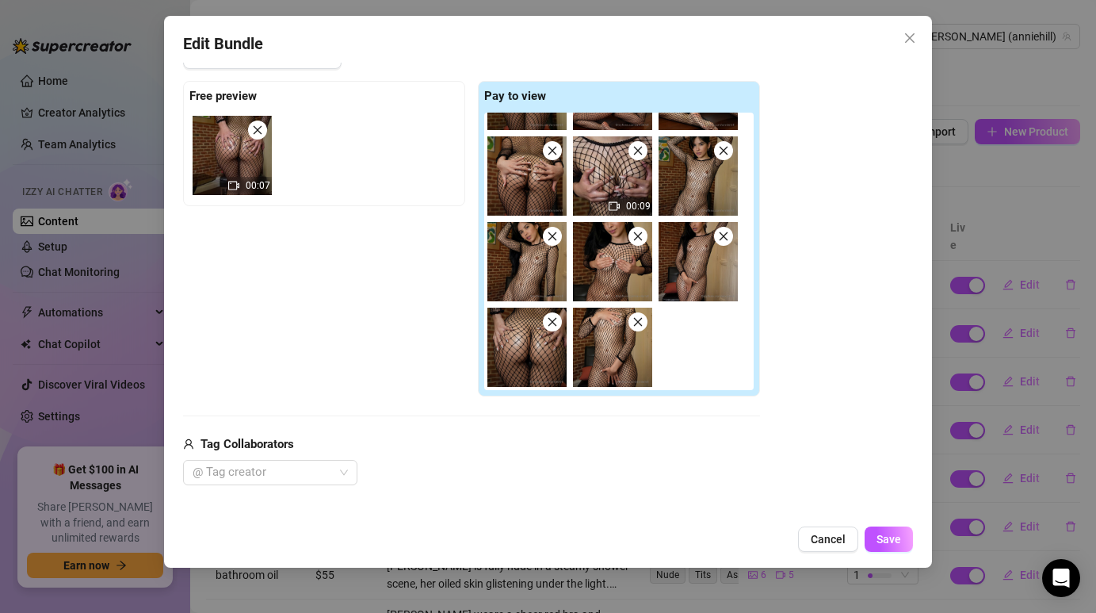
scroll to position [175, 0]
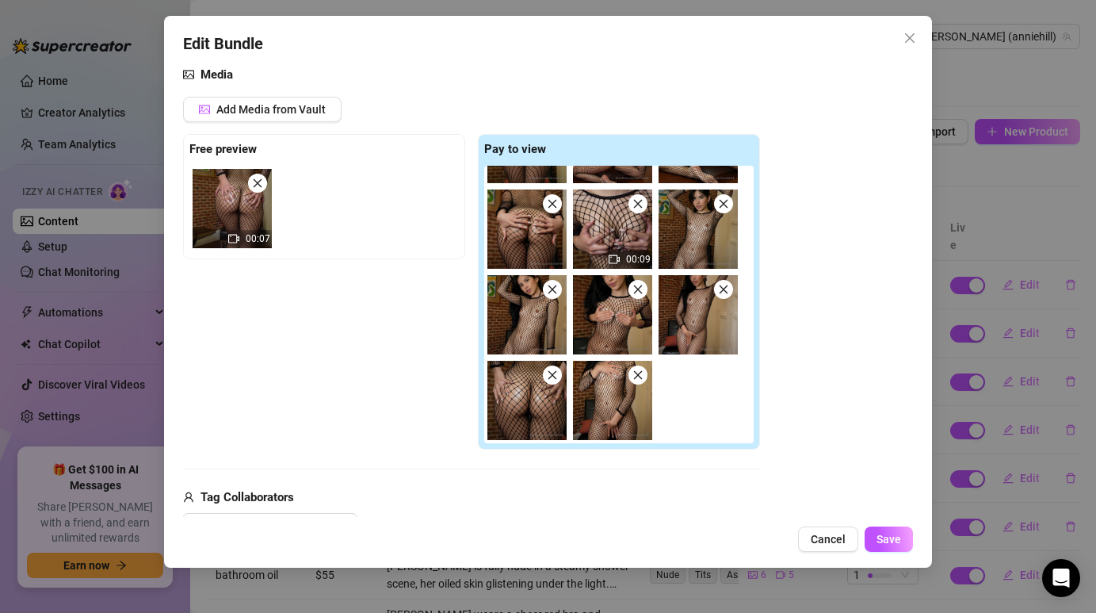
click at [692, 222] on img at bounding box center [698, 228] width 79 height 79
click at [700, 360] on div "00:09" at bounding box center [622, 304] width 276 height 277
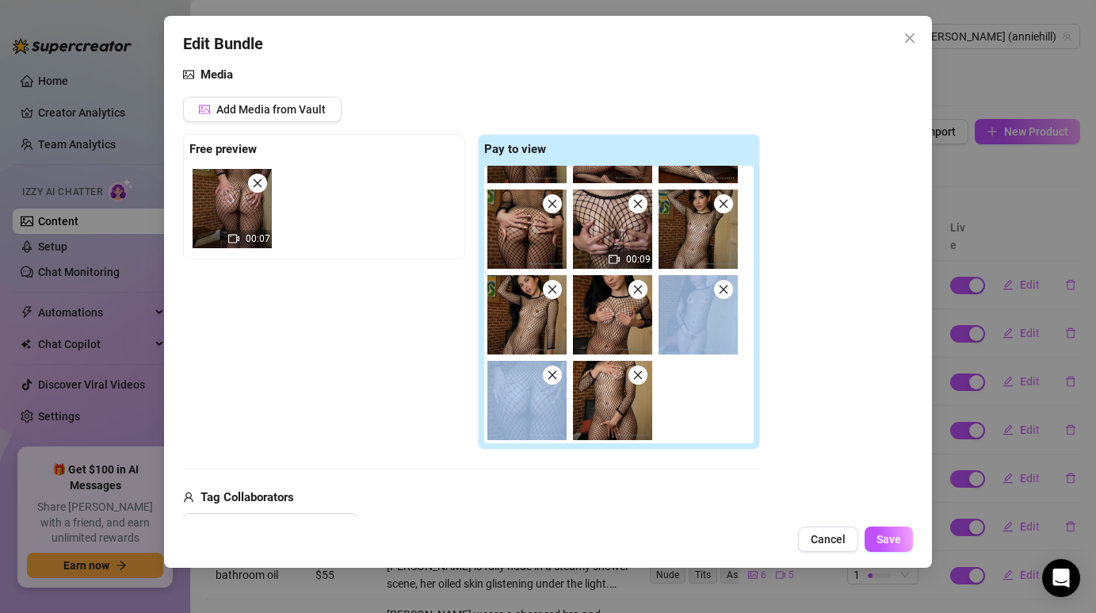
click at [700, 360] on div "00:09" at bounding box center [622, 304] width 276 height 277
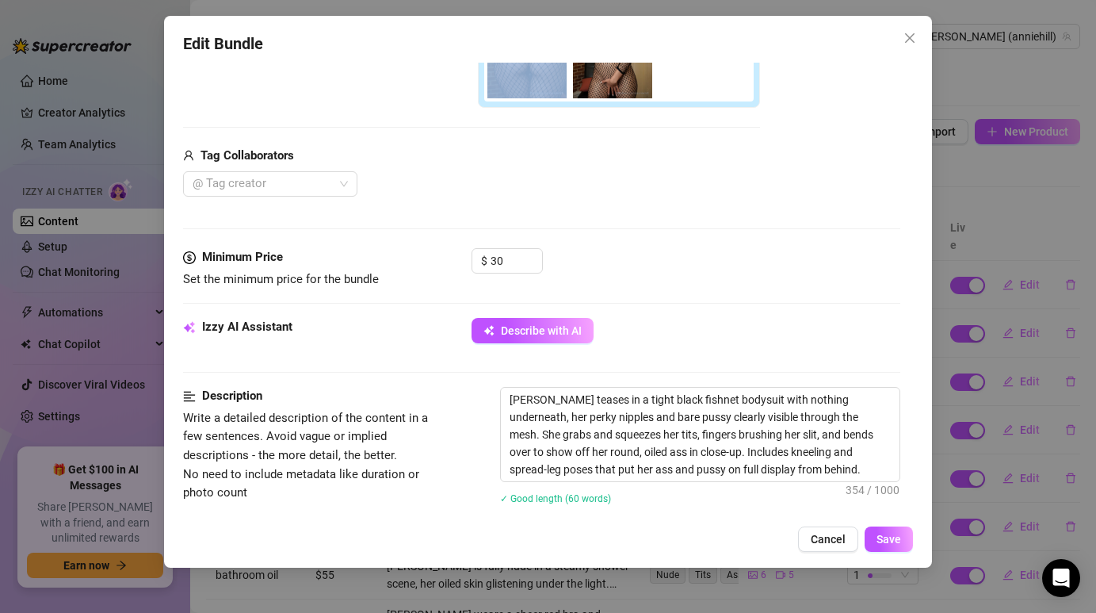
scroll to position [520, 0]
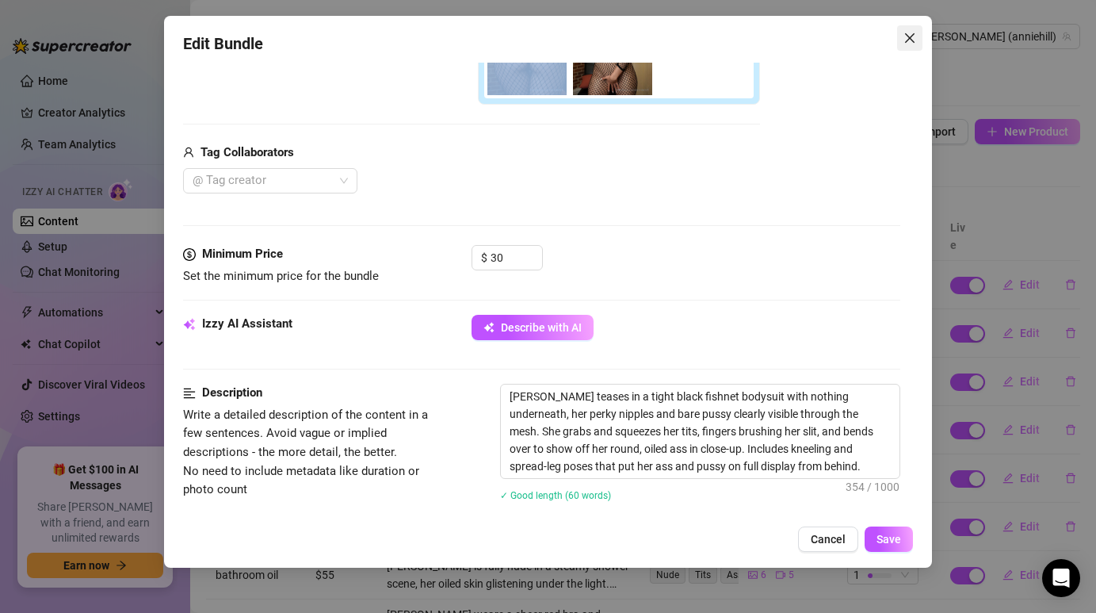
click at [904, 38] on icon "close" at bounding box center [910, 38] width 13 height 13
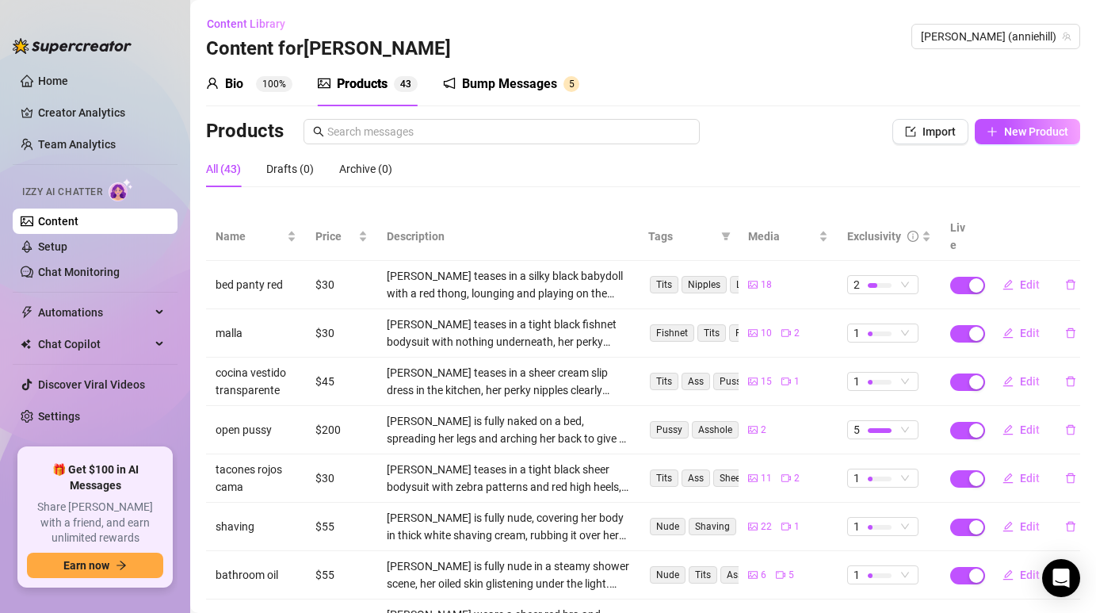
click at [547, 430] on td "[PERSON_NAME] is fully naked on a bed, spreading her legs and arching her back …" at bounding box center [508, 430] width 262 height 48
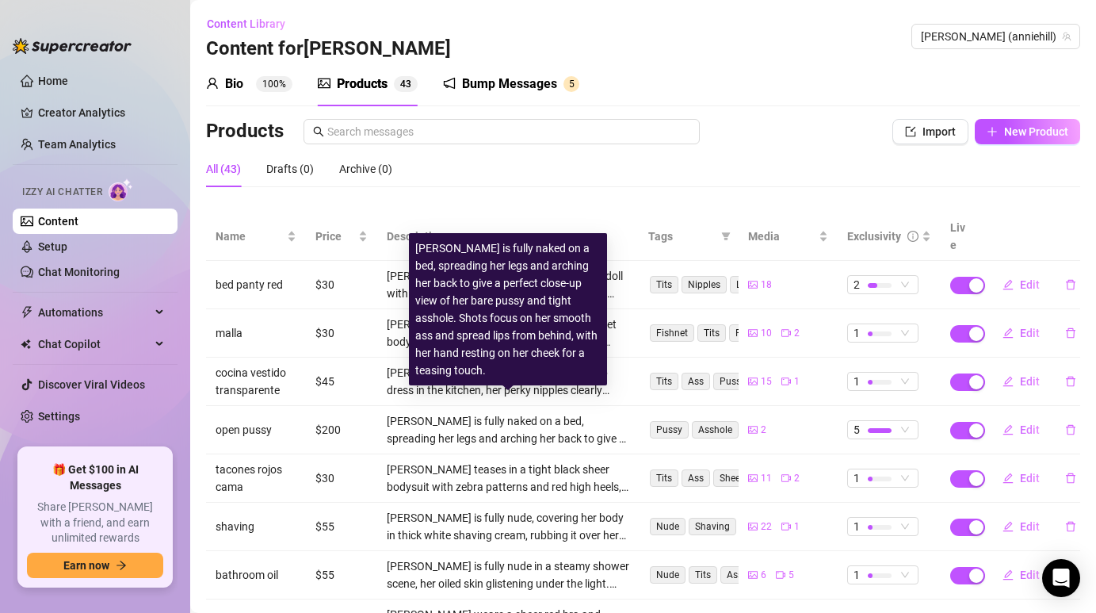
click at [527, 417] on div "[PERSON_NAME] is fully naked on a bed, spreading her legs and arching her back …" at bounding box center [508, 429] width 243 height 35
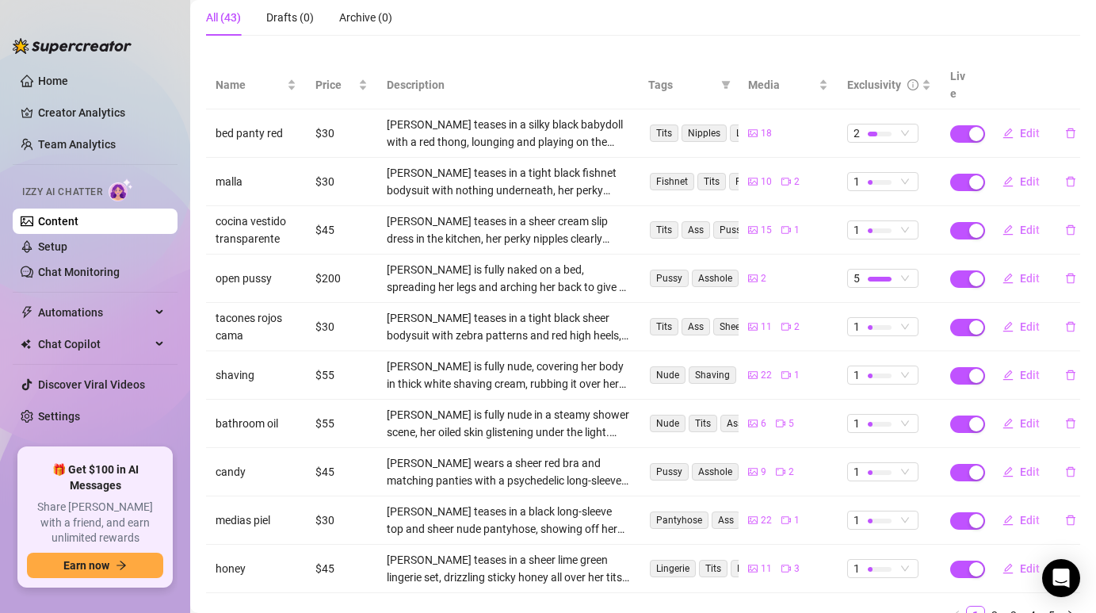
scroll to position [137, 0]
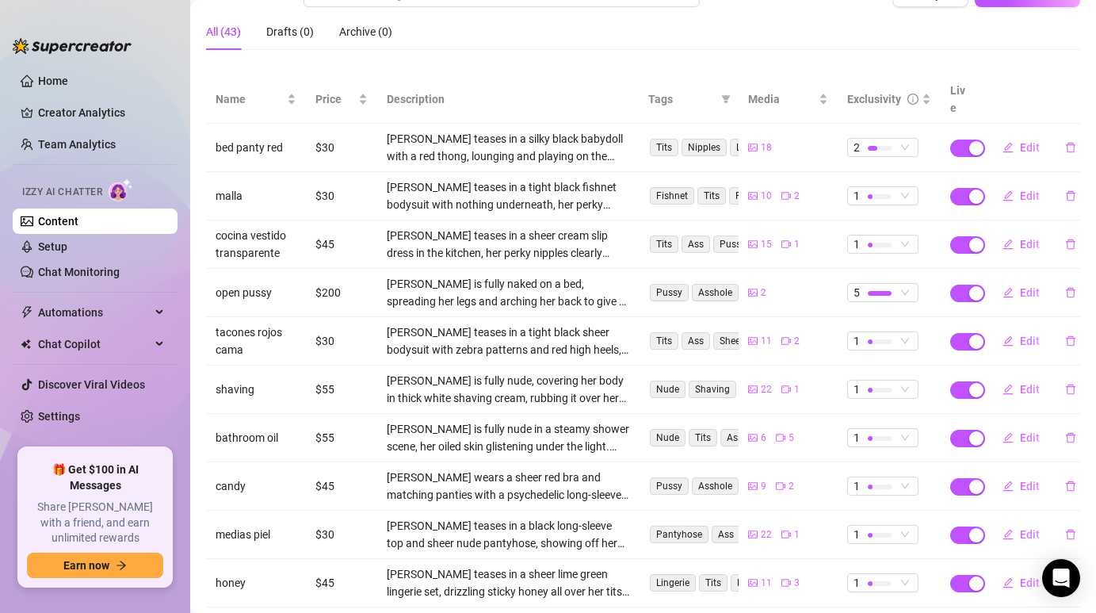
click at [638, 189] on td "[PERSON_NAME] teases in a tight black fishnet bodysuit with nothing underneath,…" at bounding box center [508, 196] width 262 height 48
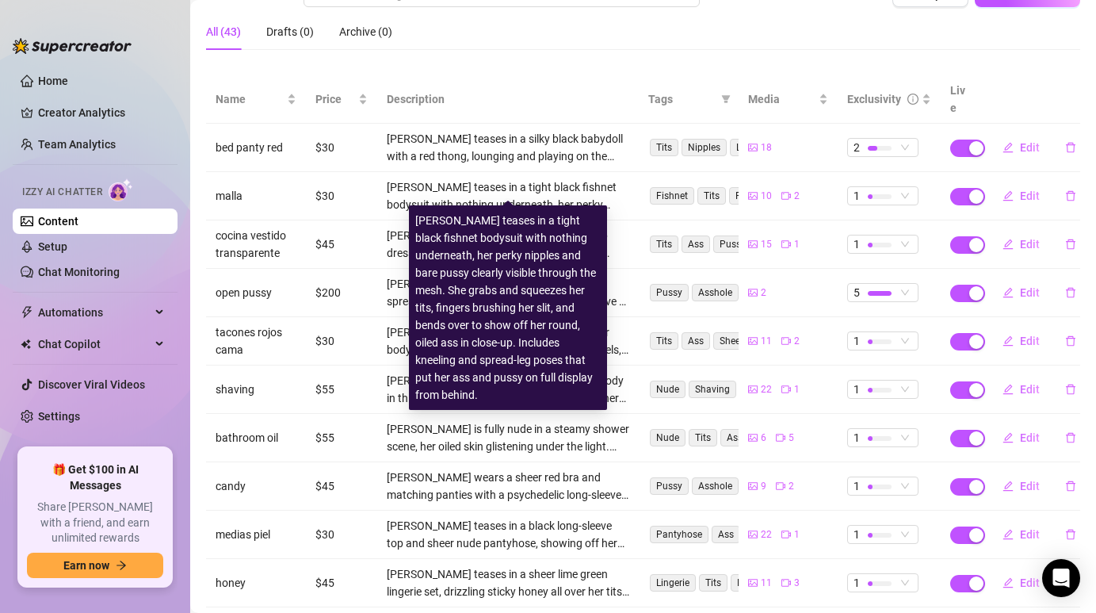
click at [579, 185] on div "[PERSON_NAME] teases in a tight black fishnet bodysuit with nothing underneath,…" at bounding box center [508, 195] width 243 height 35
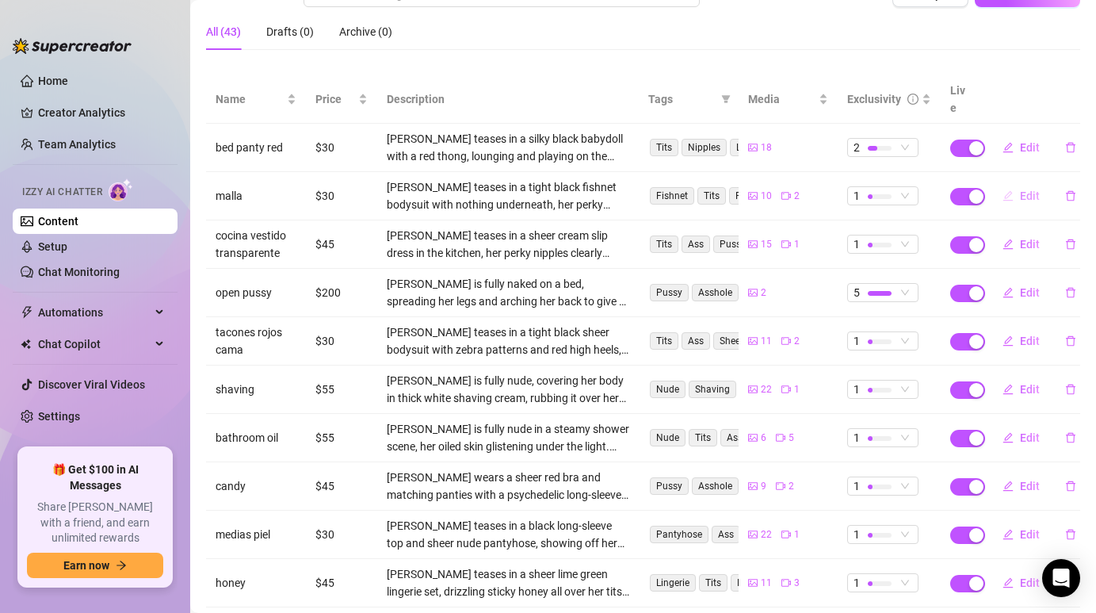
click at [1026, 189] on span "Edit" at bounding box center [1030, 195] width 20 height 13
type textarea "Type your message here..."
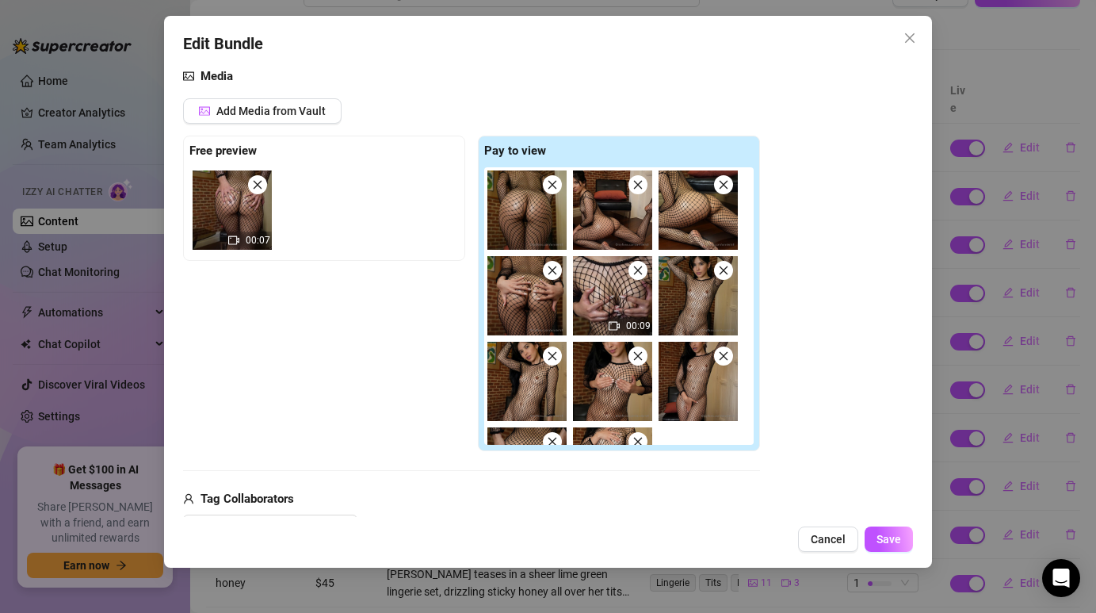
scroll to position [184, 0]
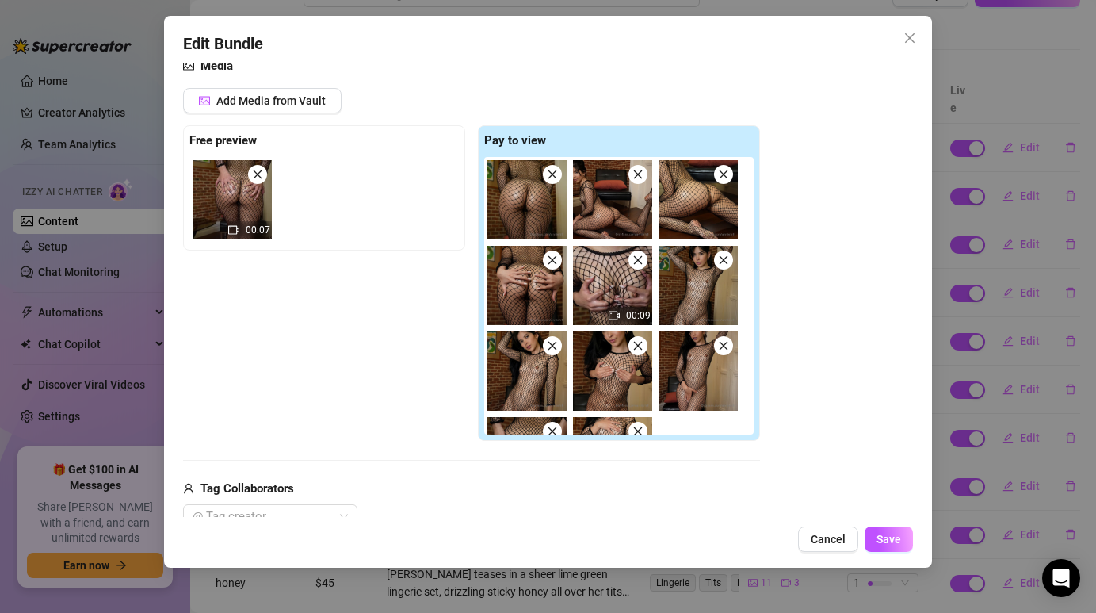
click at [536, 205] on img at bounding box center [526, 199] width 79 height 79
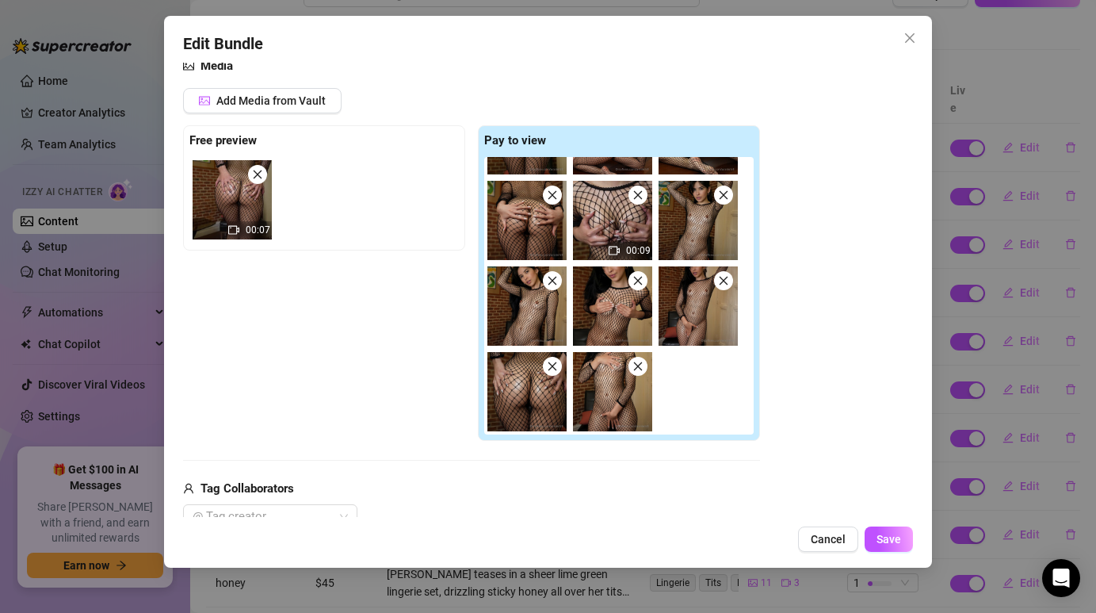
click at [610, 403] on img at bounding box center [612, 391] width 79 height 79
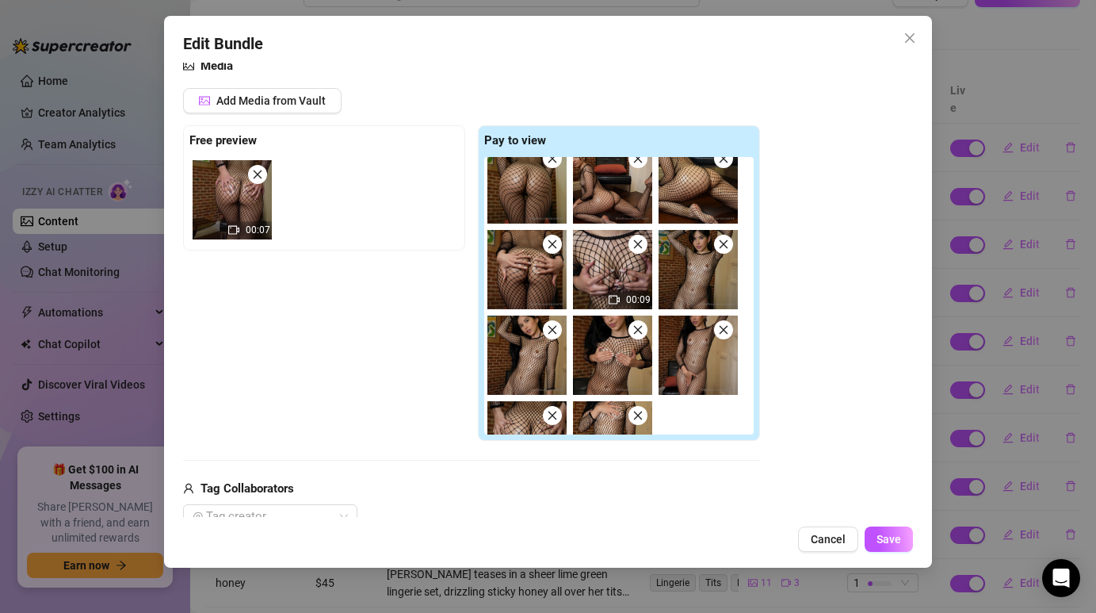
scroll to position [14, 0]
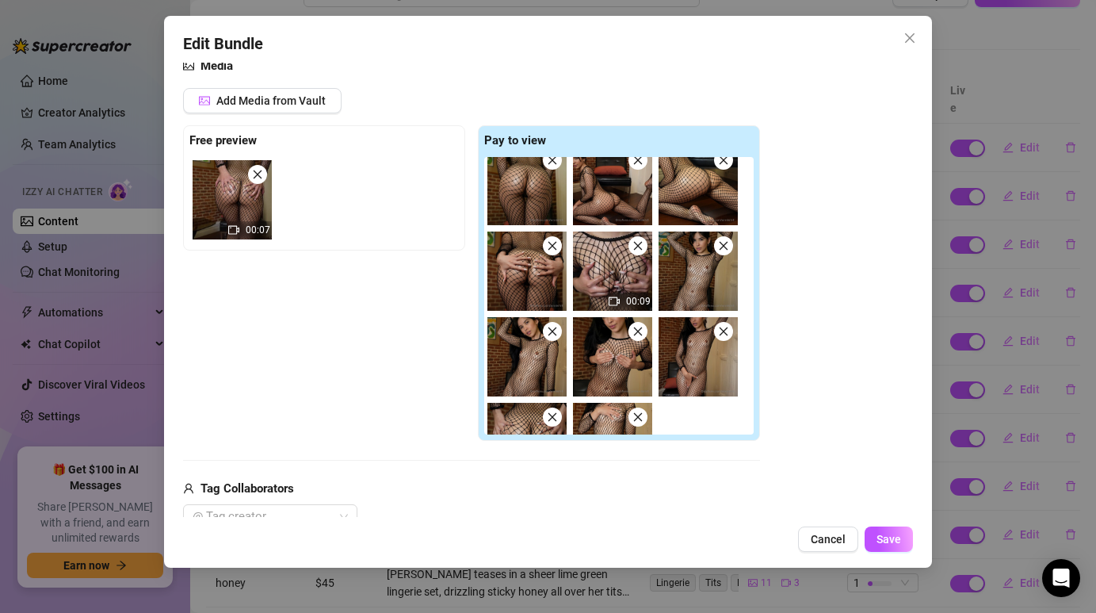
click at [692, 259] on img at bounding box center [698, 270] width 79 height 79
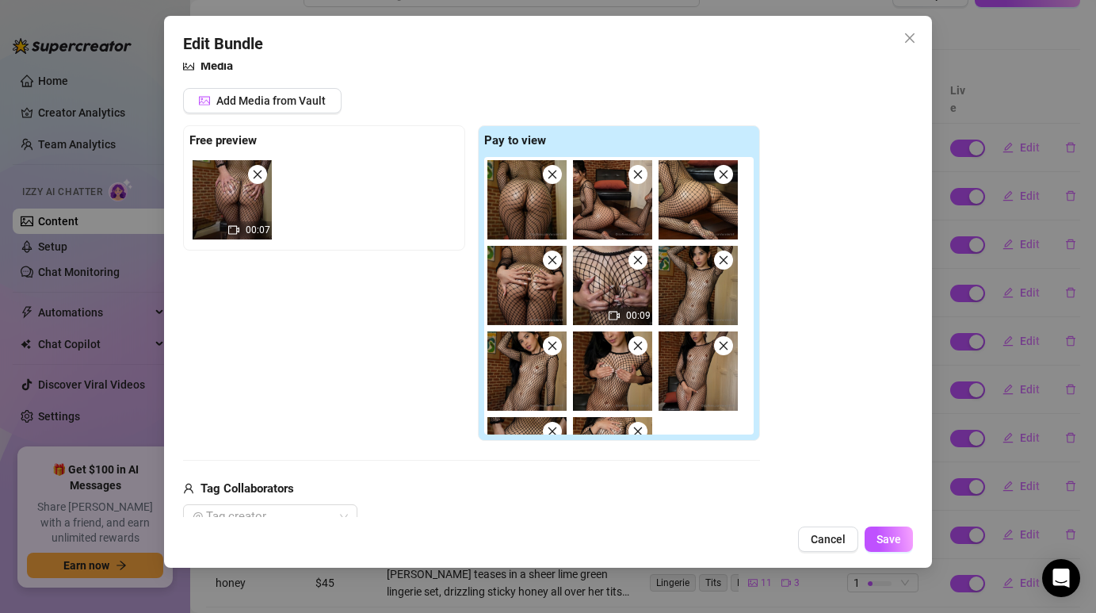
scroll to position [1, 0]
click at [690, 300] on img at bounding box center [698, 284] width 79 height 79
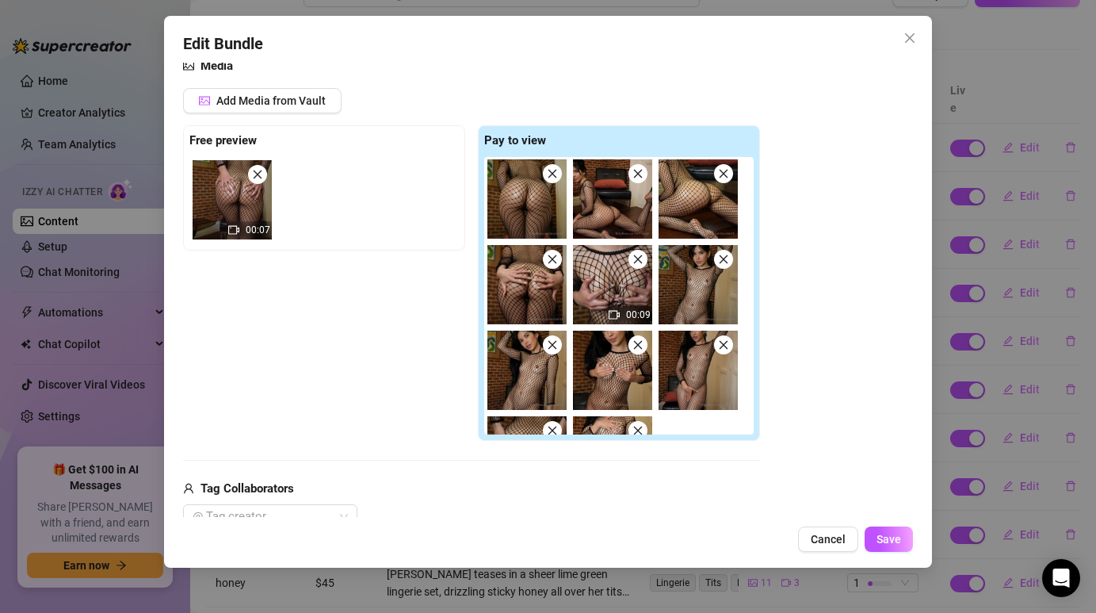
click at [247, 210] on img at bounding box center [232, 199] width 79 height 79
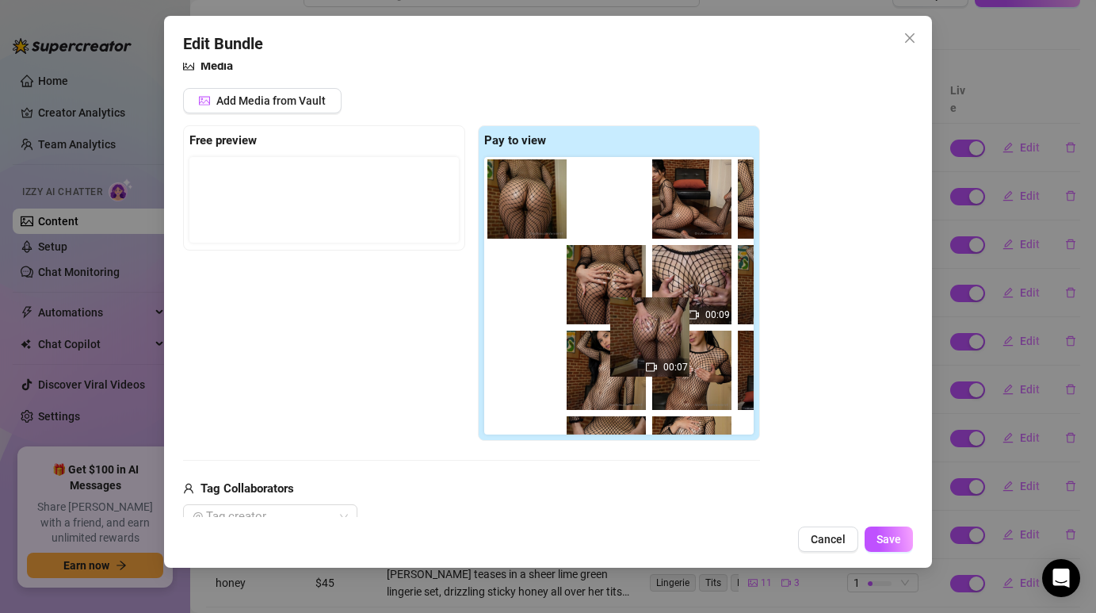
drag, startPoint x: 247, startPoint y: 210, endPoint x: 669, endPoint y: 348, distance: 444.4
click at [669, 348] on div "Free preview 00:07 Pay to view 00:09" at bounding box center [471, 282] width 577 height 315
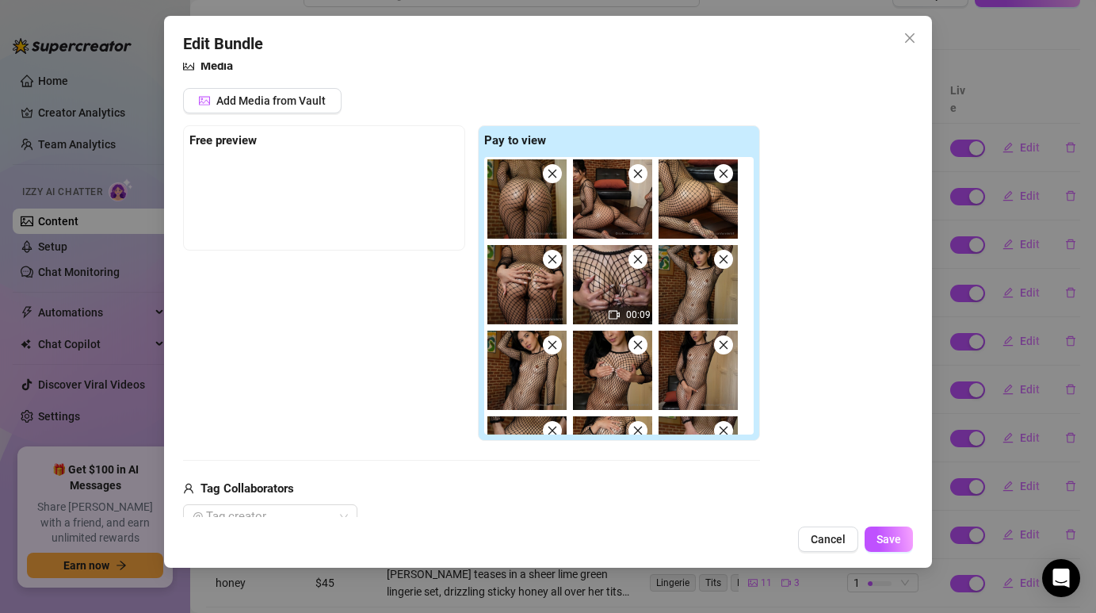
scroll to position [0, 0]
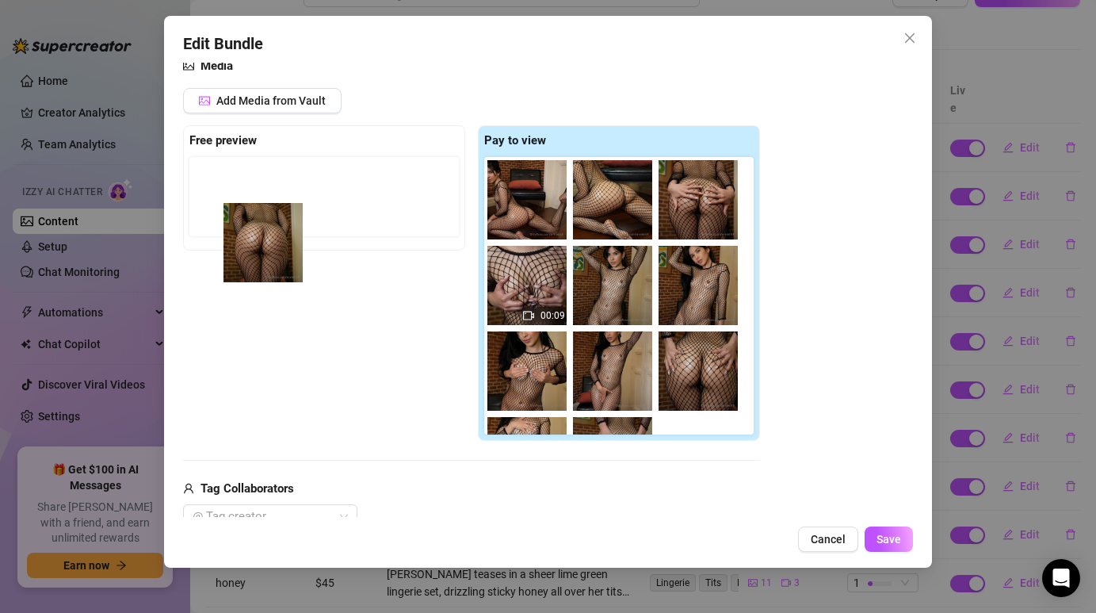
drag, startPoint x: 541, startPoint y: 210, endPoint x: 267, endPoint y: 257, distance: 278.2
click at [267, 257] on div "Free preview Pay to view 00:09 00:07" at bounding box center [471, 282] width 577 height 315
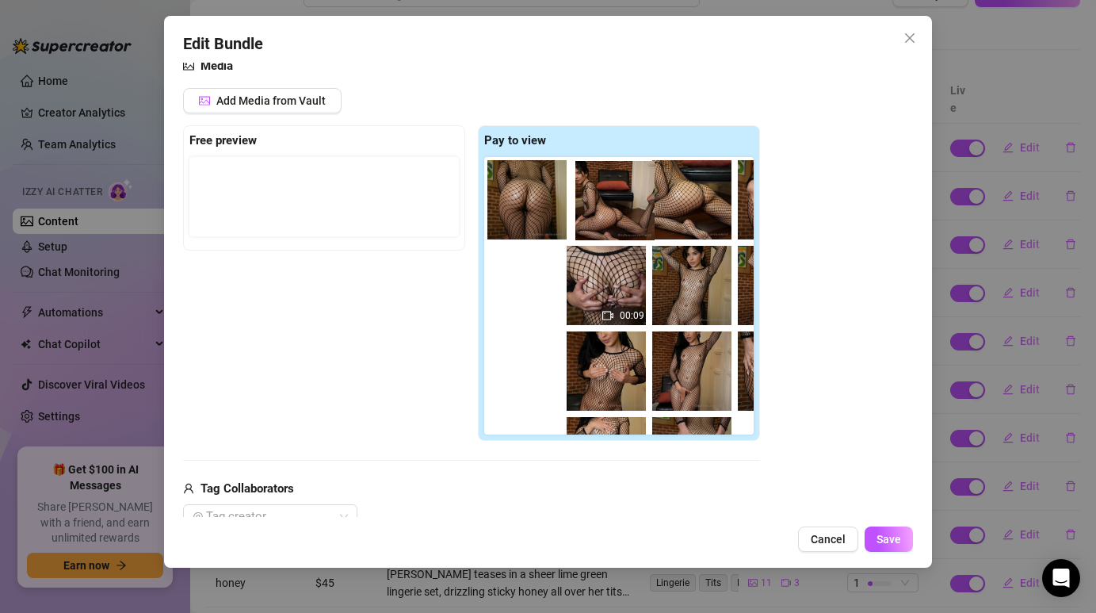
click at [596, 196] on div "00:09 00:07" at bounding box center [622, 295] width 276 height 277
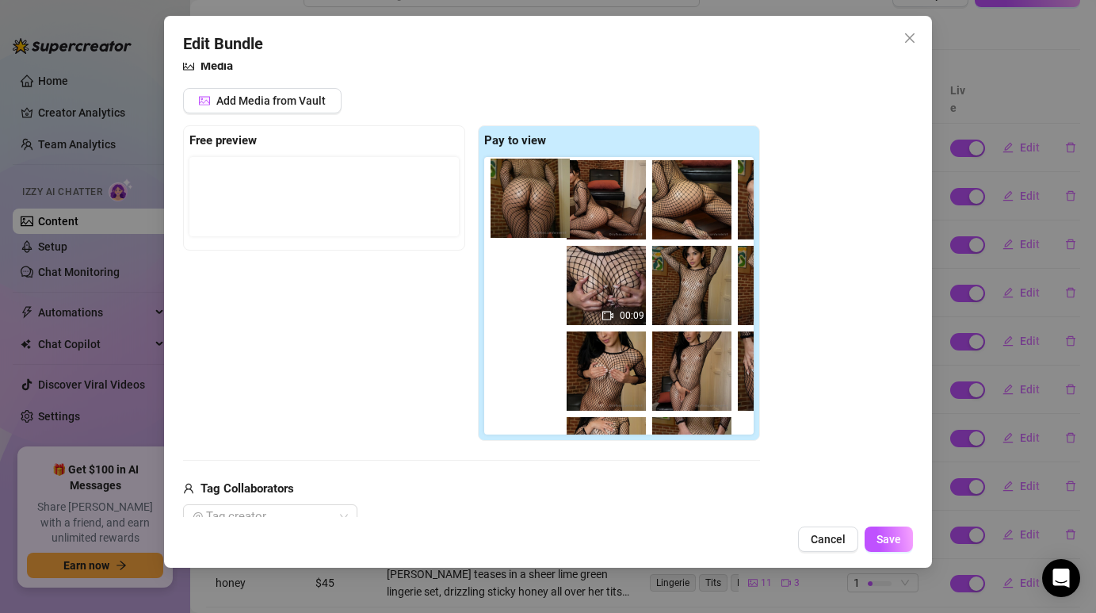
click at [533, 203] on div "00:09 00:07" at bounding box center [622, 295] width 276 height 277
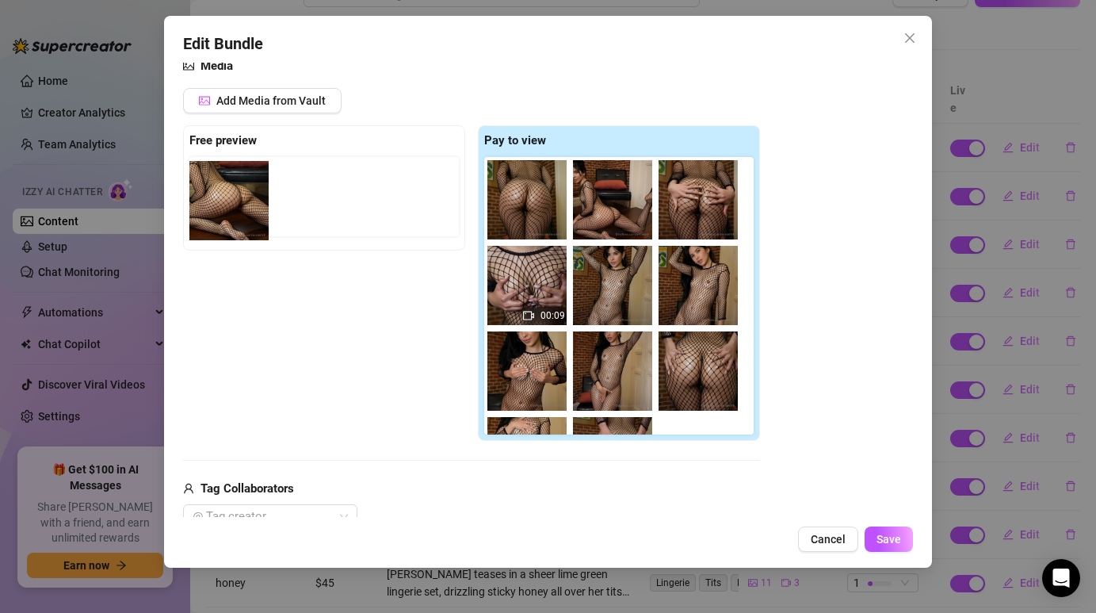
drag, startPoint x: 715, startPoint y: 201, endPoint x: 239, endPoint y: 203, distance: 475.6
click at [239, 203] on div "Free preview Pay to view 00:09 00:07" at bounding box center [471, 282] width 577 height 315
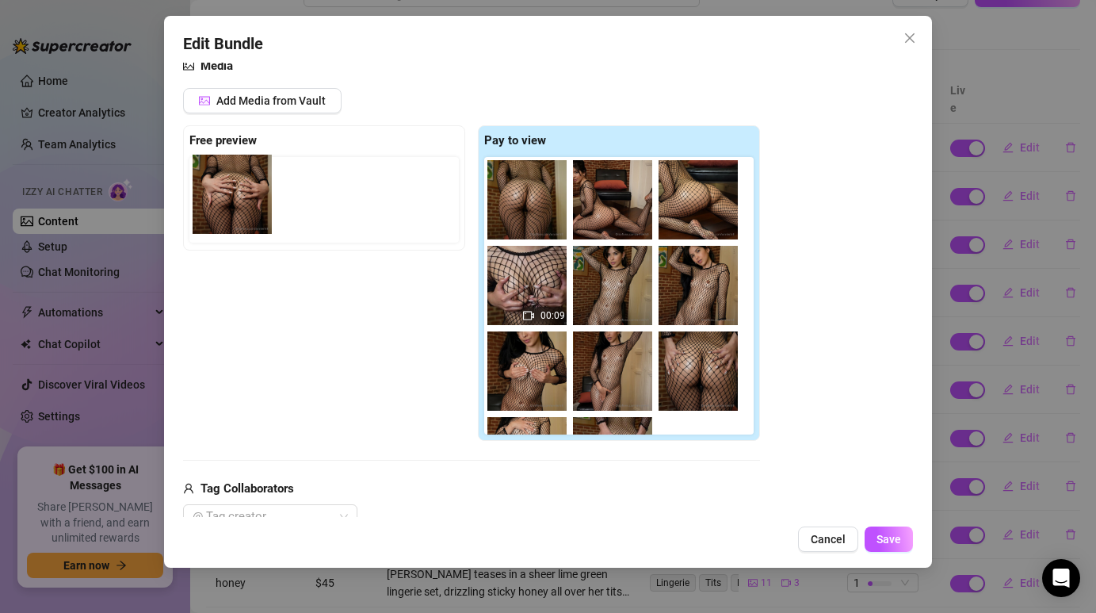
drag, startPoint x: 539, startPoint y: 290, endPoint x: 235, endPoint y: 198, distance: 317.2
click at [235, 198] on div "Free preview Pay to view 00:09 00:07" at bounding box center [471, 282] width 577 height 315
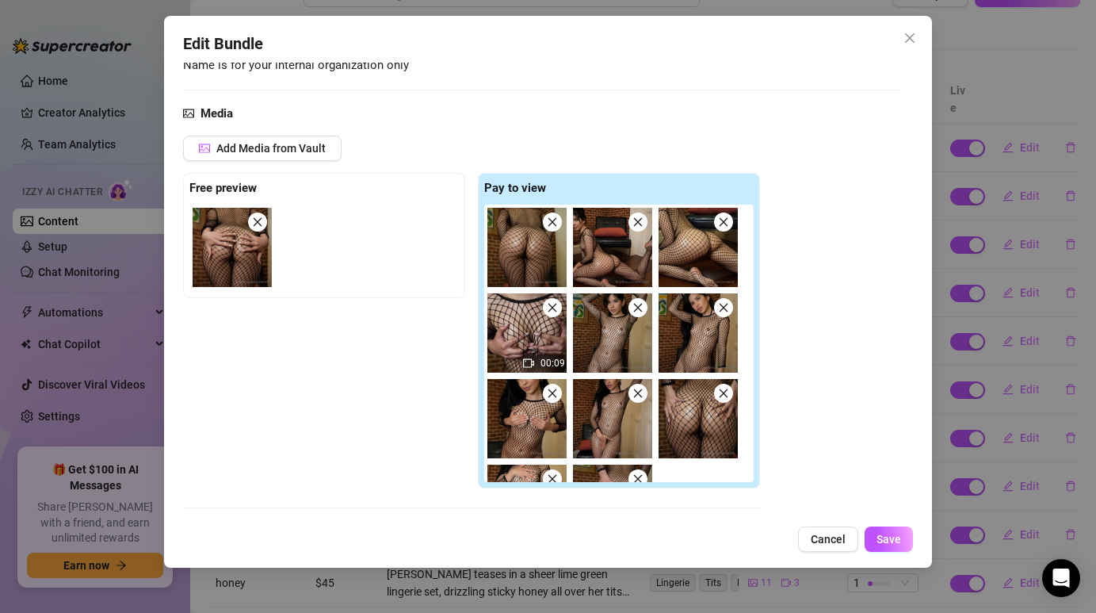
scroll to position [144, 0]
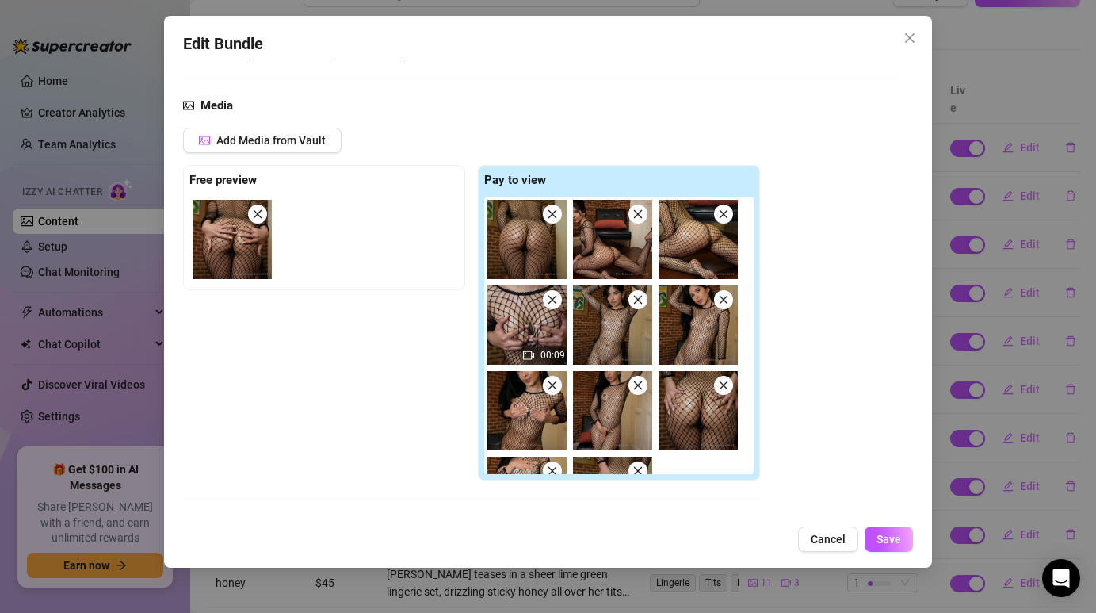
click at [526, 267] on img at bounding box center [526, 239] width 79 height 79
click at [539, 277] on img at bounding box center [526, 239] width 79 height 79
click at [533, 266] on img at bounding box center [526, 239] width 79 height 79
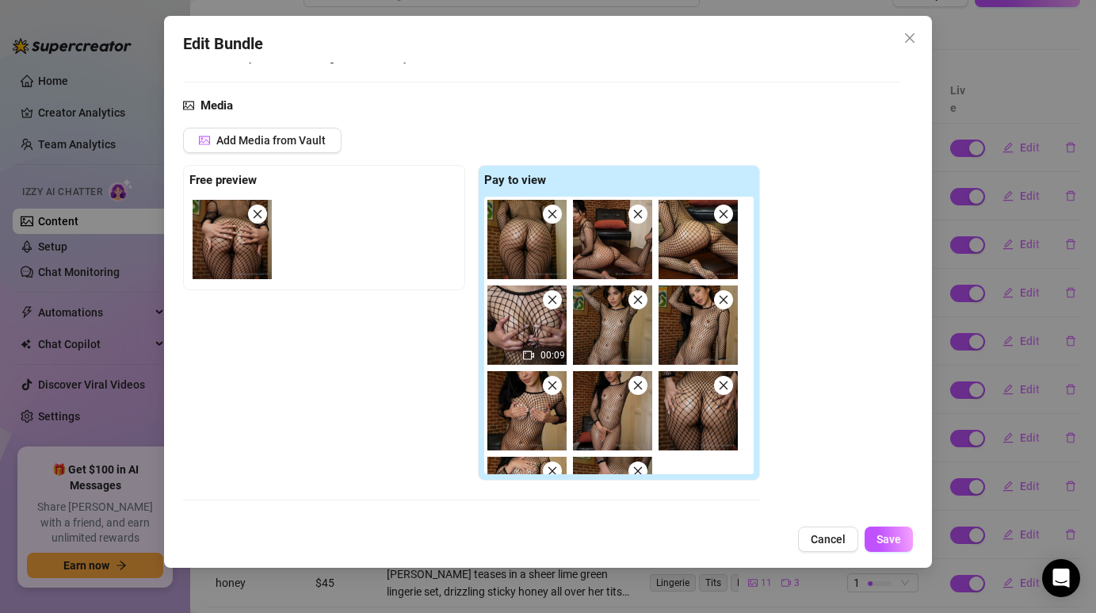
click at [533, 266] on img at bounding box center [526, 239] width 79 height 79
click at [522, 239] on img at bounding box center [526, 239] width 79 height 79
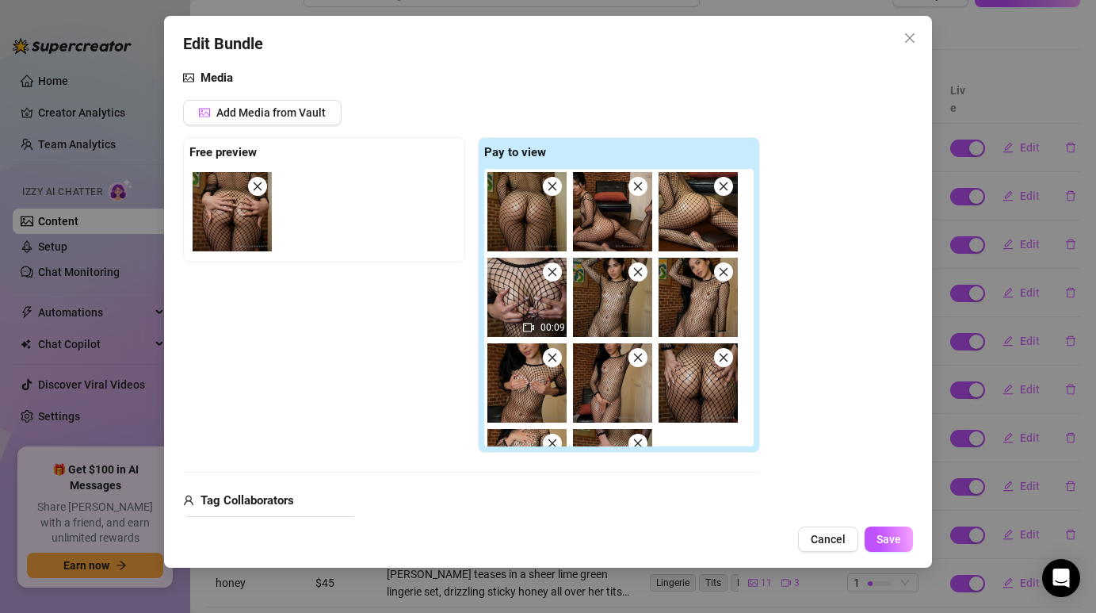
scroll to position [162, 0]
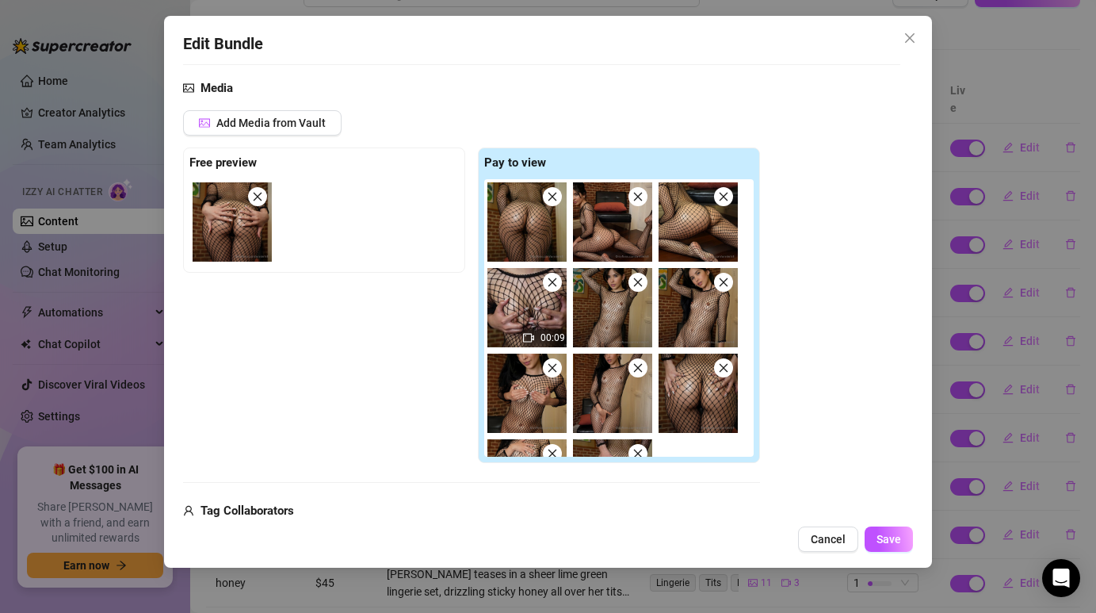
click at [535, 160] on strong "Pay to view" at bounding box center [515, 162] width 62 height 14
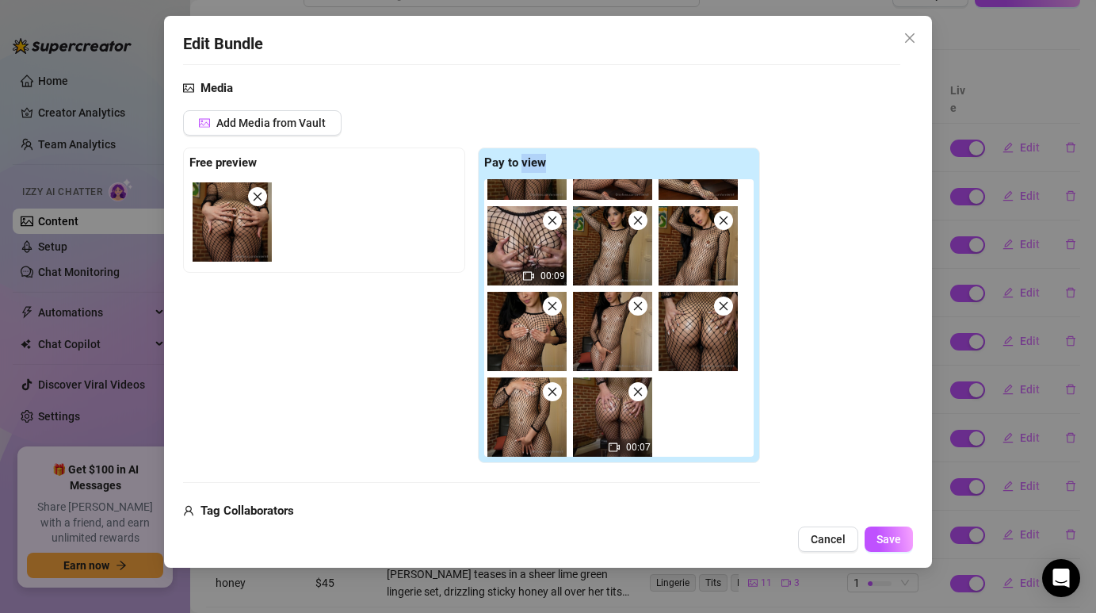
scroll to position [65, 0]
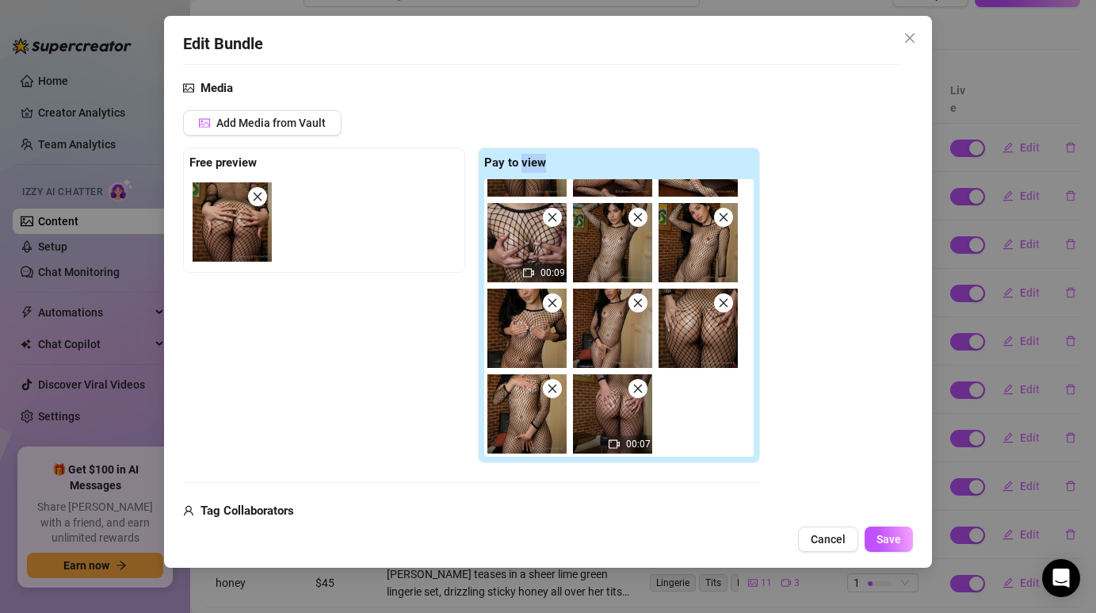
click at [701, 239] on img at bounding box center [698, 242] width 79 height 79
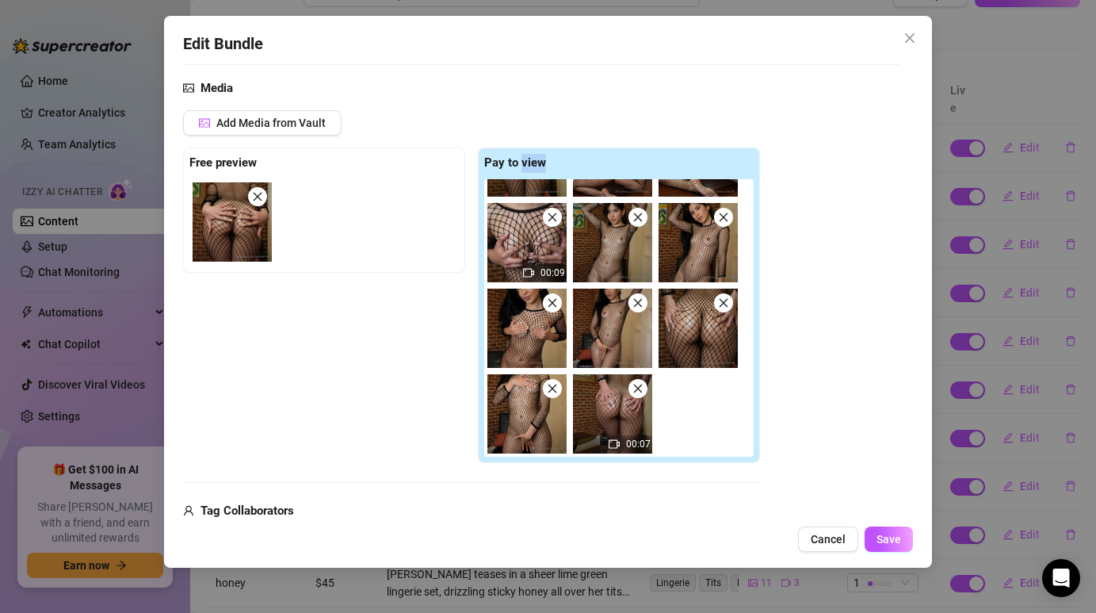
click at [701, 239] on img at bounding box center [698, 242] width 79 height 79
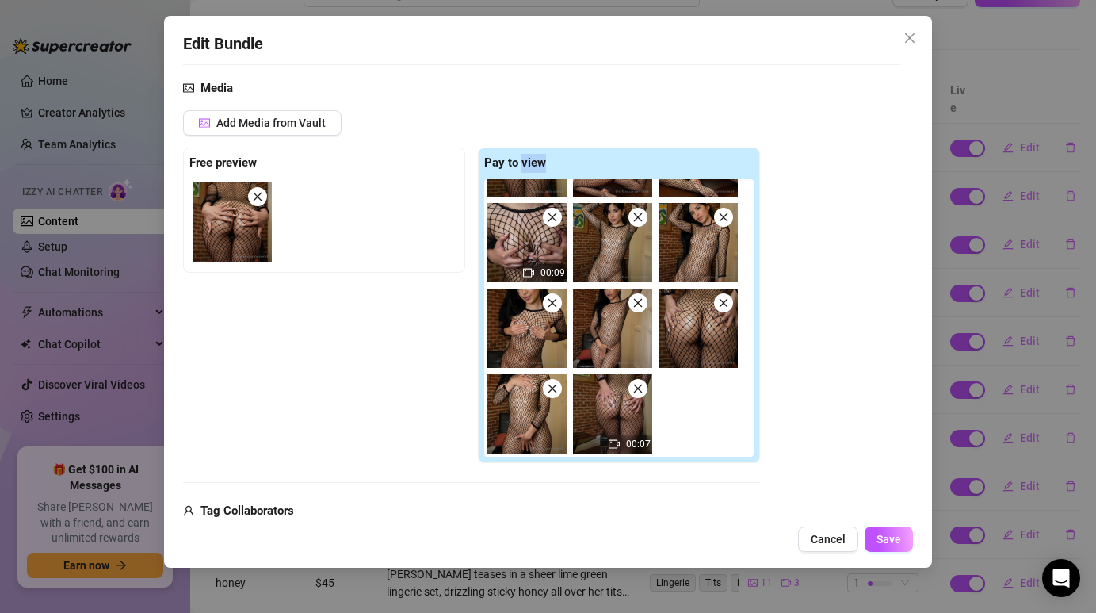
click at [701, 239] on img at bounding box center [698, 242] width 79 height 79
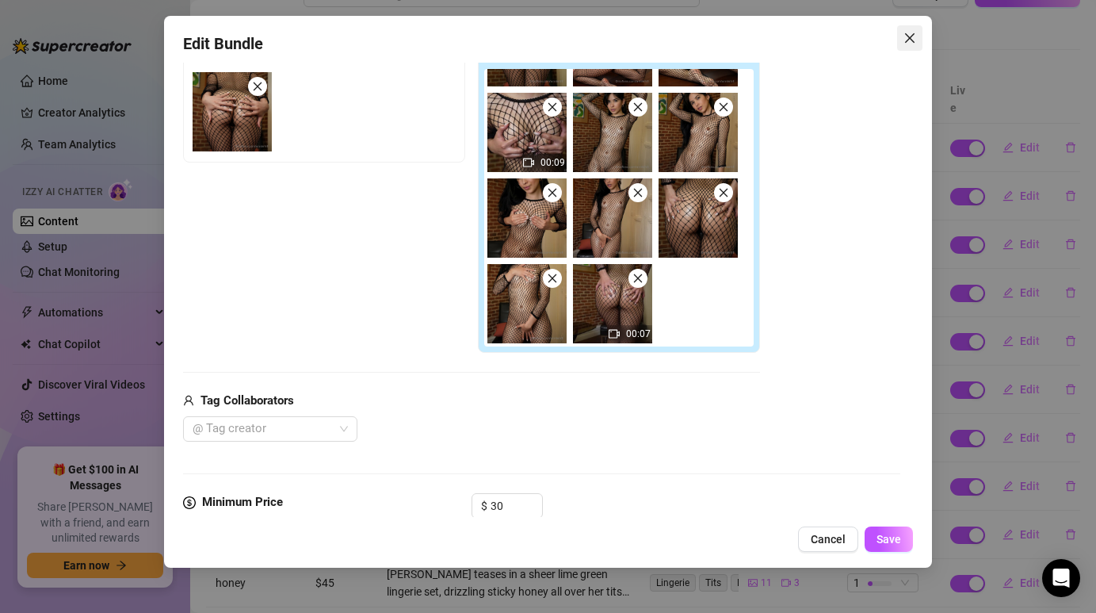
click at [909, 40] on icon "close" at bounding box center [910, 38] width 13 height 13
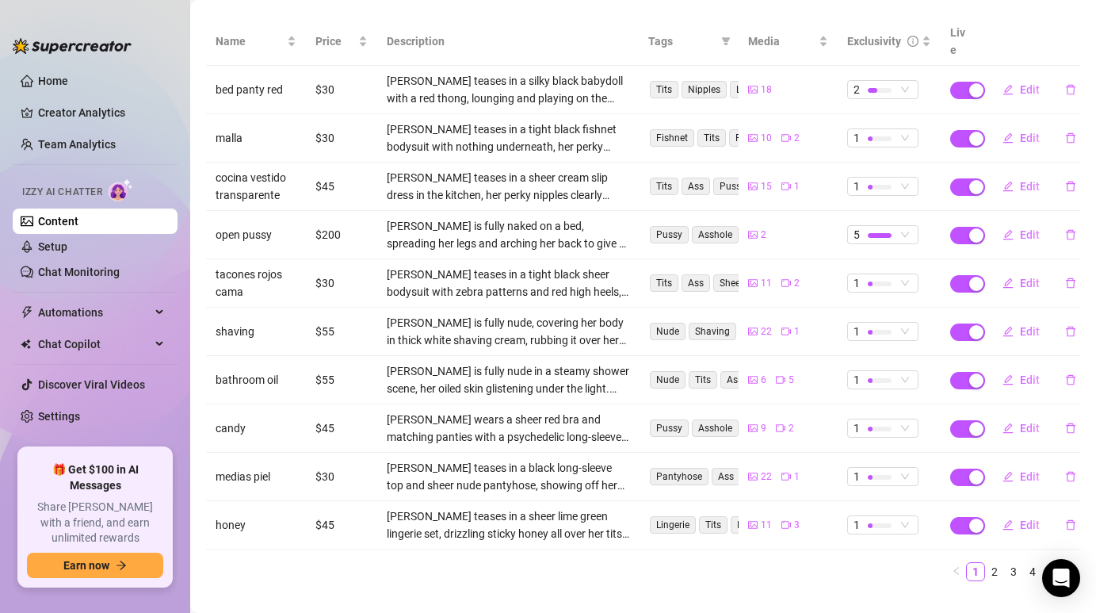
scroll to position [206, 0]
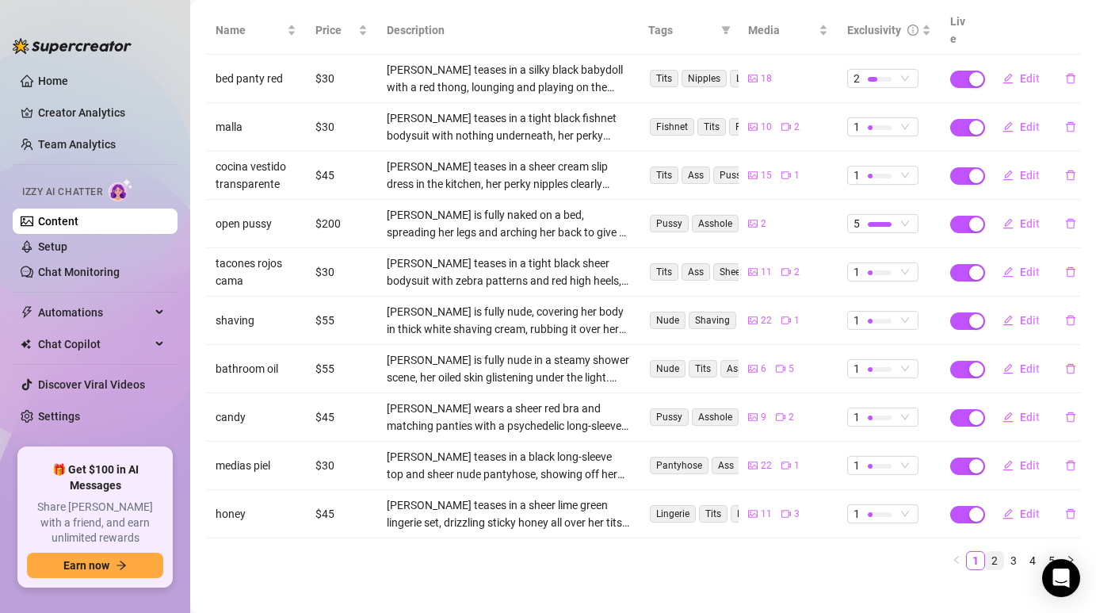
click at [992, 552] on link "2" at bounding box center [994, 560] width 17 height 17
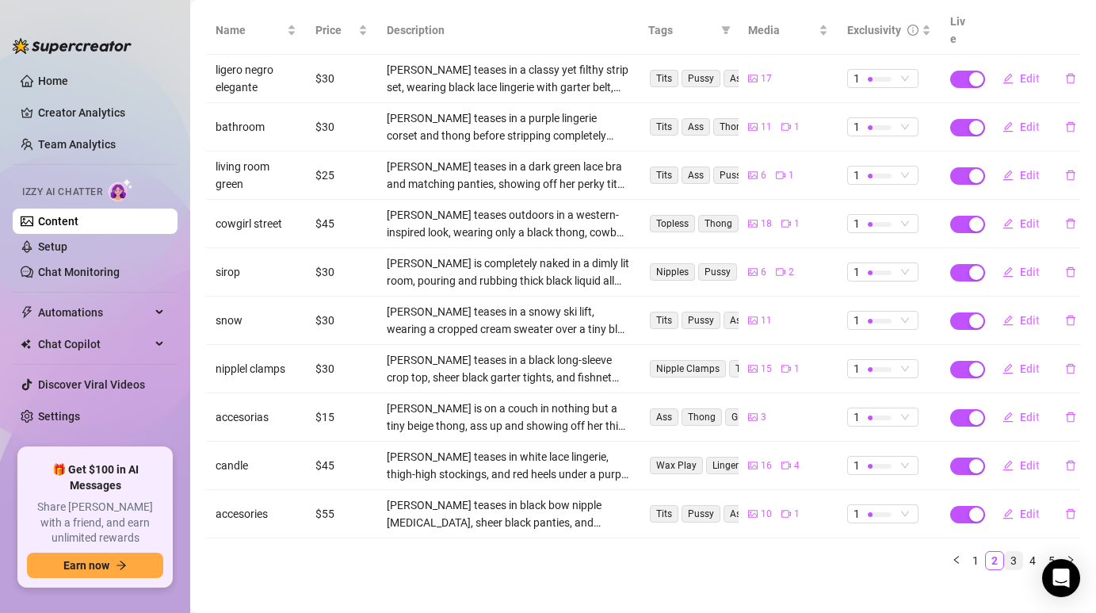
click at [1010, 552] on link "3" at bounding box center [1013, 560] width 17 height 17
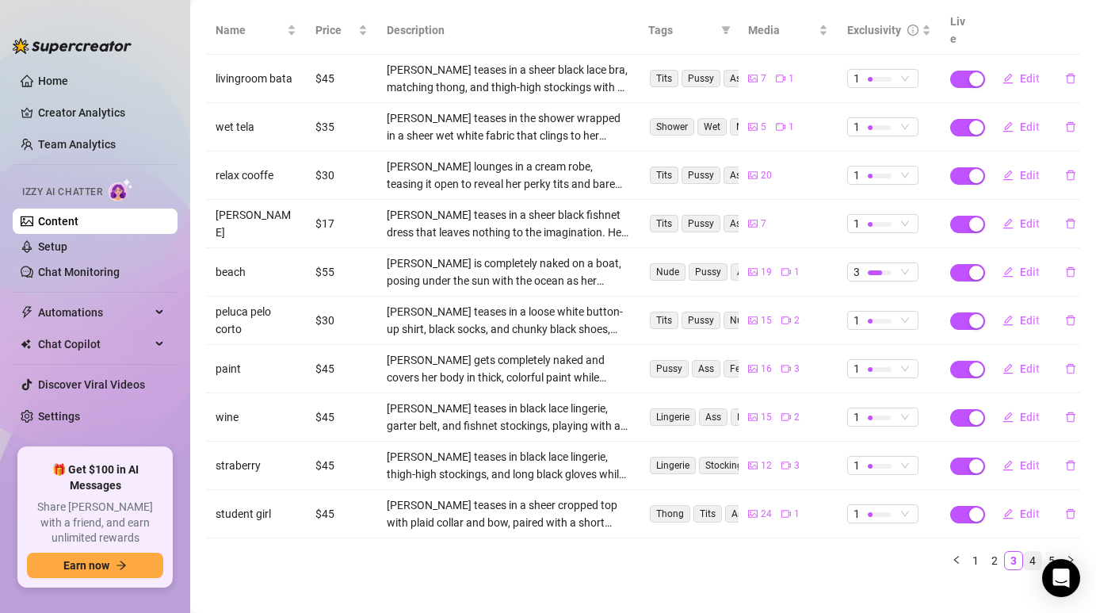
click at [1034, 552] on link "4" at bounding box center [1032, 560] width 17 height 17
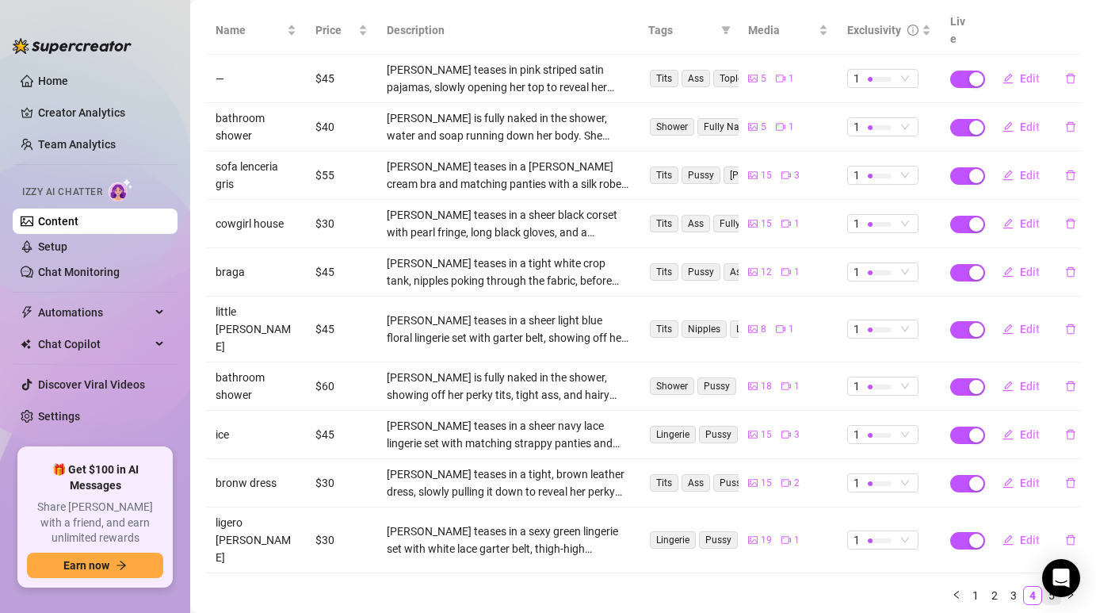
click at [1057, 587] on link "5" at bounding box center [1051, 595] width 17 height 17
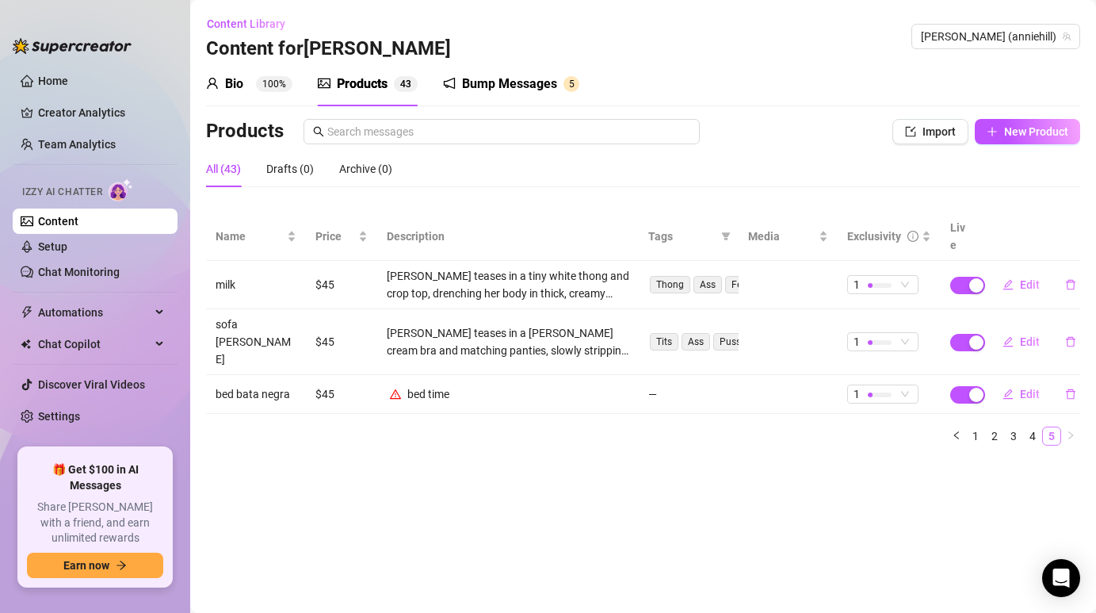
scroll to position [0, 0]
